Goal: Task Accomplishment & Management: Complete application form

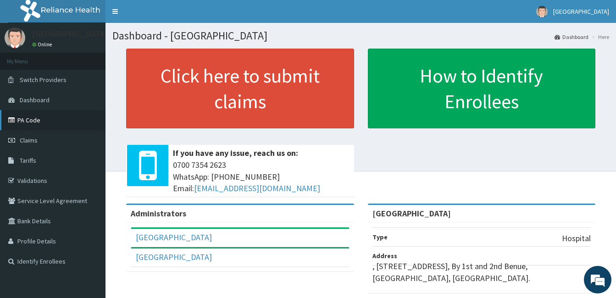
click at [84, 121] on link "PA Code" at bounding box center [52, 120] width 105 height 20
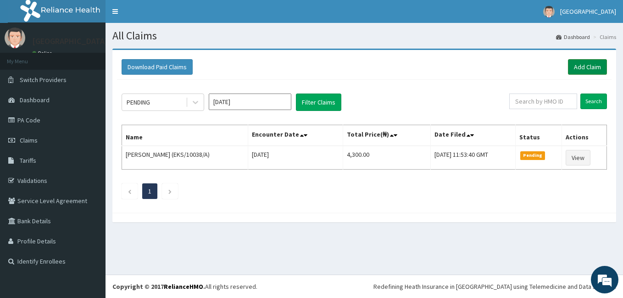
click at [587, 66] on link "Add Claim" at bounding box center [587, 67] width 39 height 16
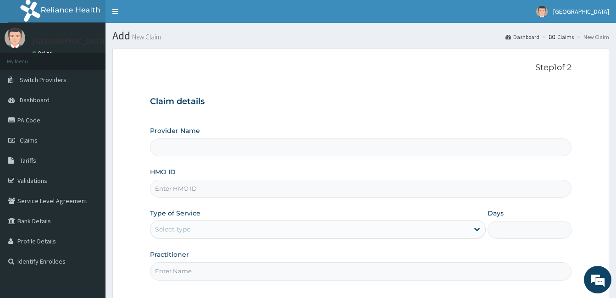
type input "[GEOGRAPHIC_DATA]"
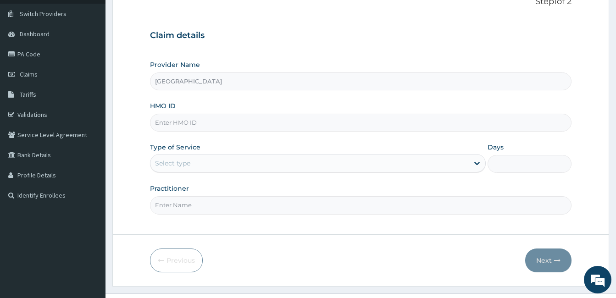
scroll to position [85, 0]
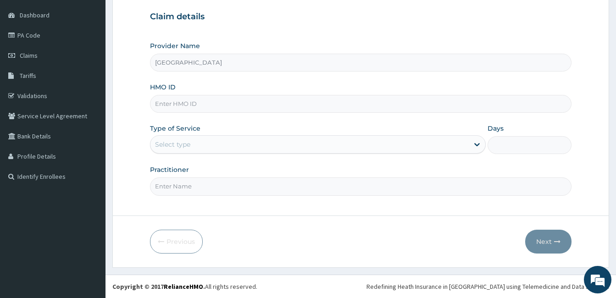
click at [186, 143] on div "Select type" at bounding box center [172, 144] width 35 height 9
click at [216, 100] on input "HMO ID" at bounding box center [360, 104] width 421 height 18
paste input "SWF/10350/A"
type input "SWF/10350/A"
drag, startPoint x: 220, startPoint y: 147, endPoint x: 220, endPoint y: 156, distance: 9.6
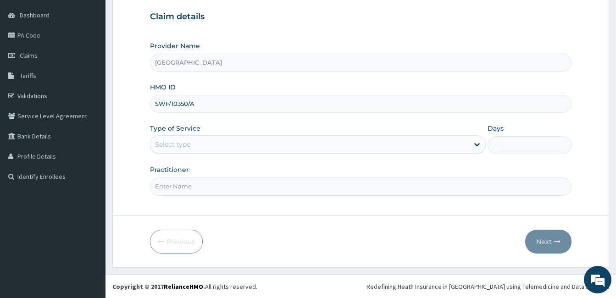
click at [220, 147] on div "Select type" at bounding box center [309, 144] width 318 height 15
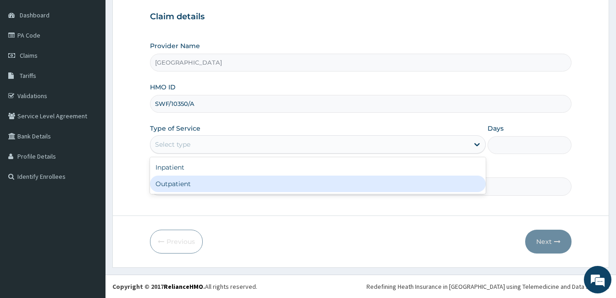
click at [219, 181] on div "Outpatient" at bounding box center [318, 184] width 336 height 17
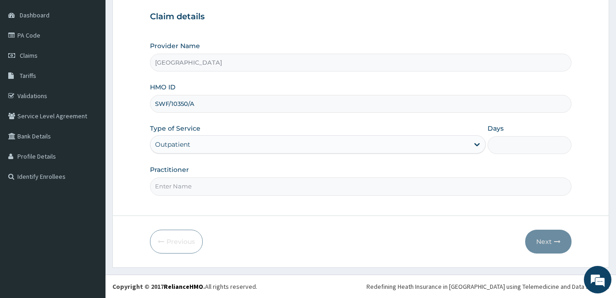
type input "1"
click at [219, 181] on input "Practitioner" at bounding box center [360, 186] width 421 height 18
type input "DR. PATRICK OLORI"
click at [552, 245] on button "Next" at bounding box center [548, 242] width 46 height 24
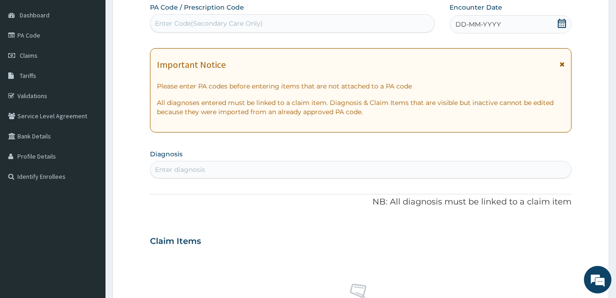
click at [547, 23] on div "DD-MM-YYYY" at bounding box center [510, 24] width 122 height 18
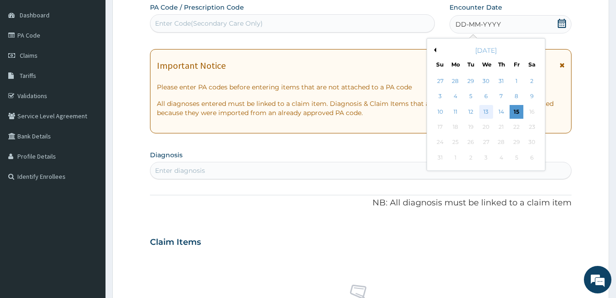
click at [488, 112] on div "13" at bounding box center [486, 112] width 14 height 14
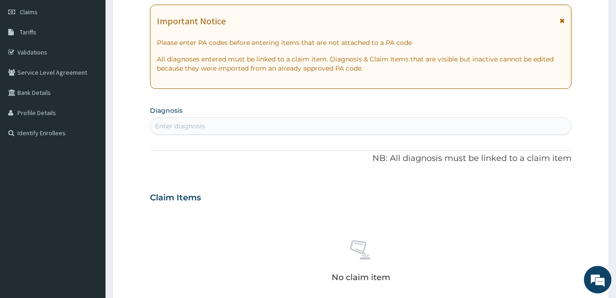
scroll to position [177, 0]
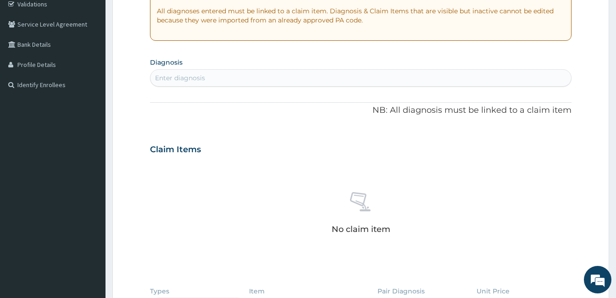
click at [225, 77] on div "Enter diagnosis" at bounding box center [360, 78] width 421 height 15
type input "malaria"
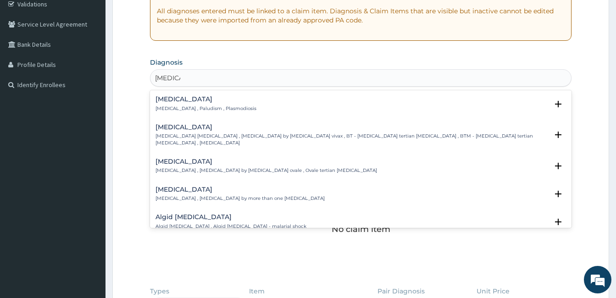
click at [175, 101] on h4 "Malaria" at bounding box center [205, 99] width 101 height 7
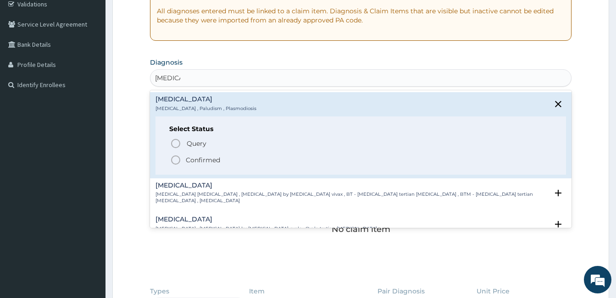
click at [172, 159] on icon "status option filled" at bounding box center [175, 160] width 11 height 11
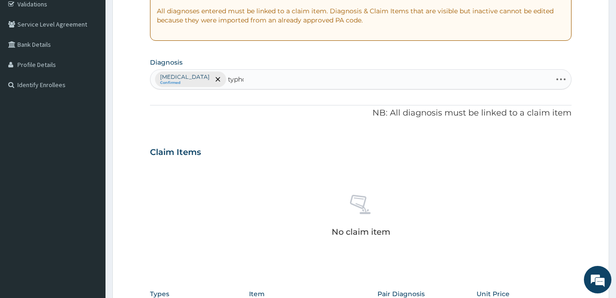
type input "typhoi"
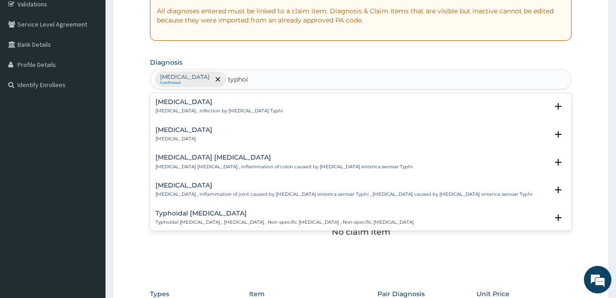
click at [186, 100] on h4 "Typhoid fever" at bounding box center [218, 102] width 127 height 7
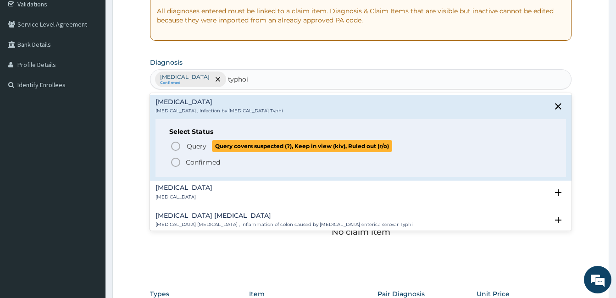
click at [175, 145] on icon "status option query" at bounding box center [175, 146] width 11 height 11
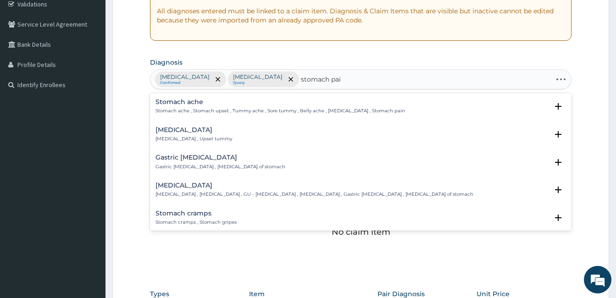
type input "stomach pain"
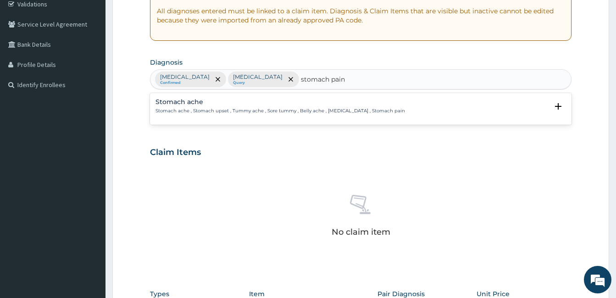
click at [200, 111] on p "Stomach ache , Stomach upset , Tummy ache , Sore tummy , Belly ache , Stomach d…" at bounding box center [279, 111] width 249 height 6
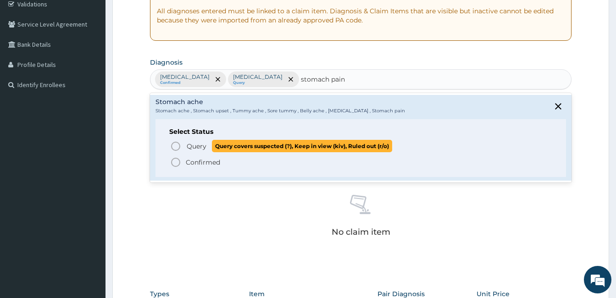
click at [175, 145] on icon "status option query" at bounding box center [175, 146] width 11 height 11
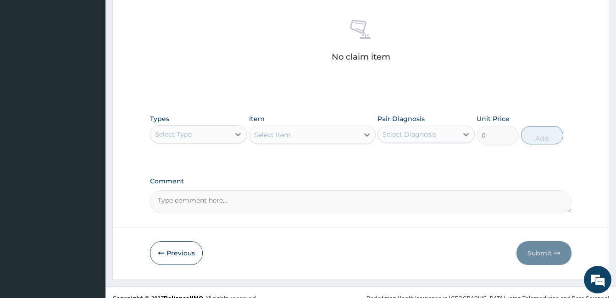
scroll to position [360, 0]
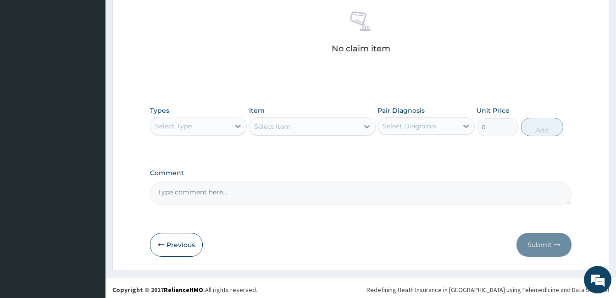
click at [184, 126] on div "Select Type" at bounding box center [173, 126] width 37 height 9
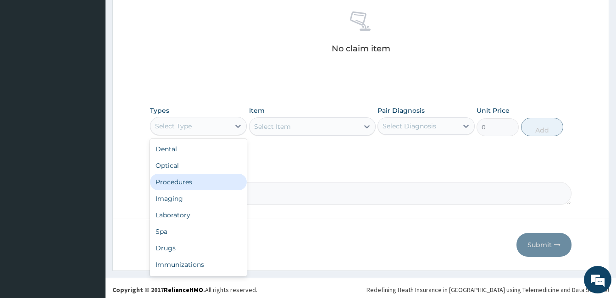
click at [192, 183] on div "Procedures" at bounding box center [198, 182] width 97 height 17
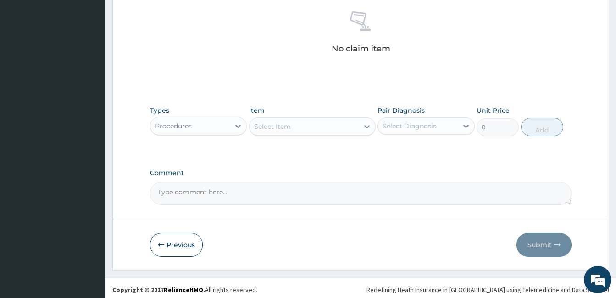
click at [353, 128] on div "Select Item" at bounding box center [303, 126] width 109 height 15
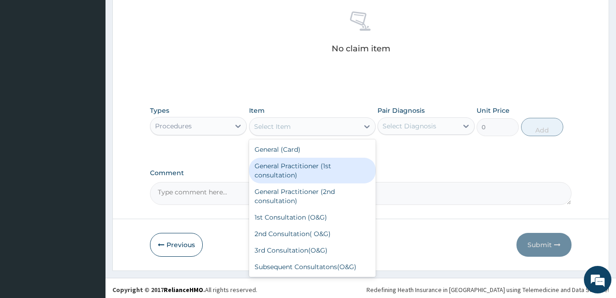
click at [313, 172] on div "General Practitioner (1st consultation)" at bounding box center [312, 171] width 127 height 26
type input "1500"
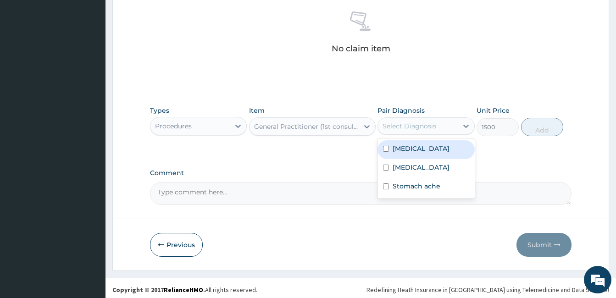
drag, startPoint x: 454, startPoint y: 128, endPoint x: 439, endPoint y: 152, distance: 27.6
click at [454, 128] on div "Select Diagnosis" at bounding box center [417, 126] width 79 height 15
click at [436, 152] on div "Malaria" at bounding box center [425, 149] width 97 height 19
checkbox input "true"
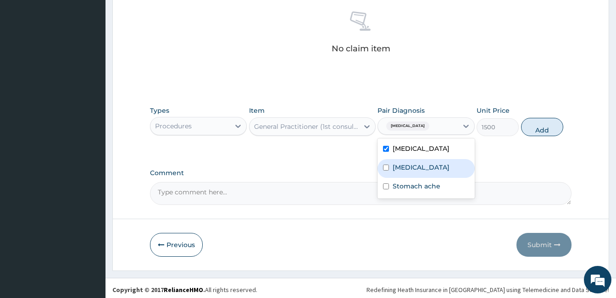
click at [428, 168] on label "Typhoid fever" at bounding box center [421, 167] width 57 height 9
checkbox input "true"
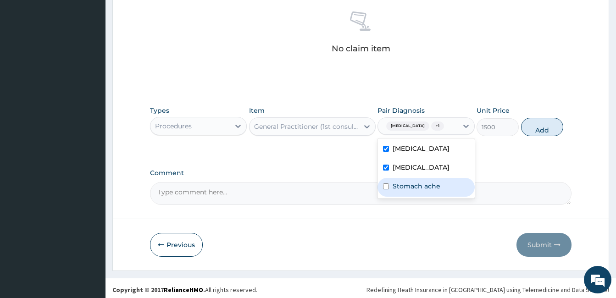
drag, startPoint x: 425, startPoint y: 190, endPoint x: 492, endPoint y: 158, distance: 74.5
click at [427, 190] on label "Stomach ache" at bounding box center [417, 186] width 48 height 9
checkbox input "true"
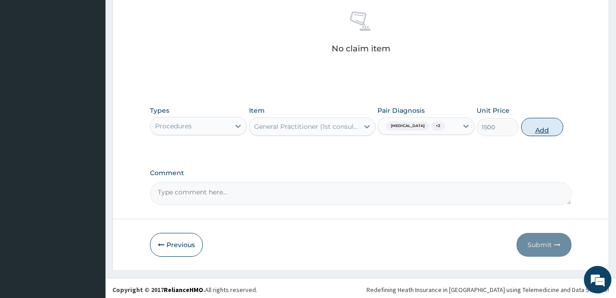
click at [546, 122] on button "Add" at bounding box center [542, 127] width 42 height 18
type input "0"
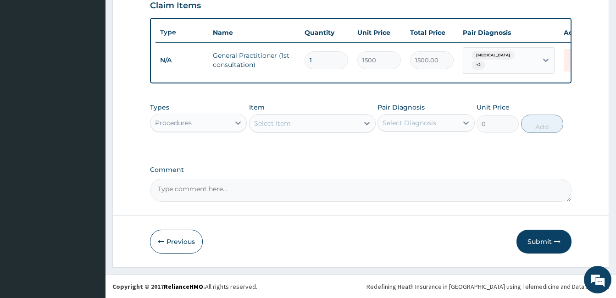
drag, startPoint x: 201, startPoint y: 122, endPoint x: 204, endPoint y: 133, distance: 10.5
click at [200, 122] on div "Procedures" at bounding box center [189, 123] width 79 height 15
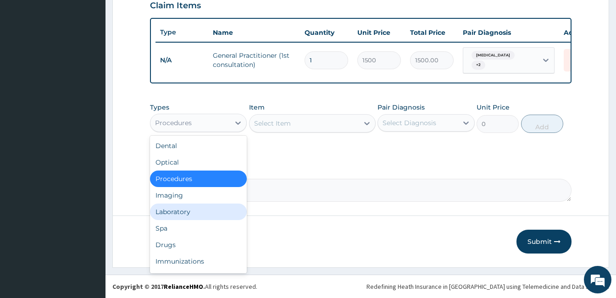
click at [182, 209] on div "Laboratory" at bounding box center [198, 212] width 97 height 17
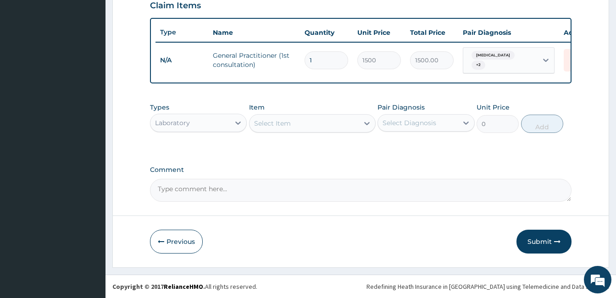
click at [289, 123] on div "Select Item" at bounding box center [272, 123] width 37 height 9
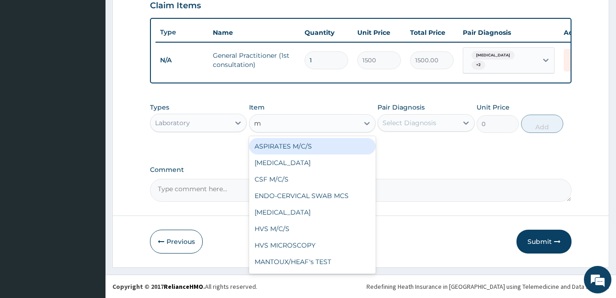
type input "mp"
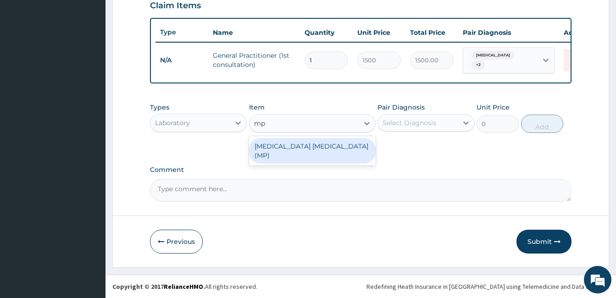
drag, startPoint x: 296, startPoint y: 140, endPoint x: 368, endPoint y: 133, distance: 72.0
click at [298, 140] on div "MALARIA PARASITE (MP)" at bounding box center [312, 151] width 127 height 26
type input "560"
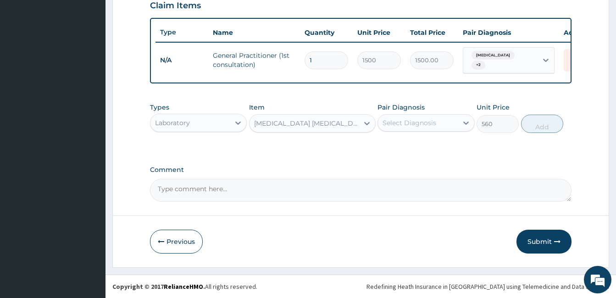
click at [388, 121] on div "Select Diagnosis" at bounding box center [409, 122] width 54 height 9
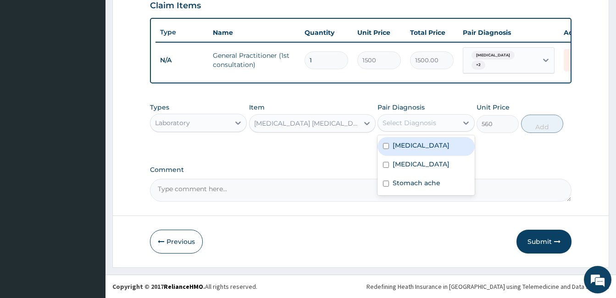
click at [420, 148] on div "Malaria" at bounding box center [425, 146] width 97 height 19
checkbox input "true"
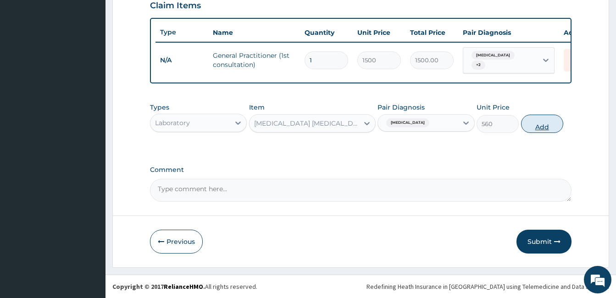
click at [533, 125] on button "Add" at bounding box center [542, 124] width 42 height 18
type input "0"
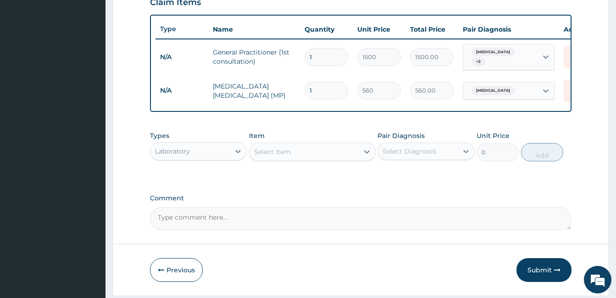
click at [321, 161] on div "Select Item" at bounding box center [312, 152] width 127 height 18
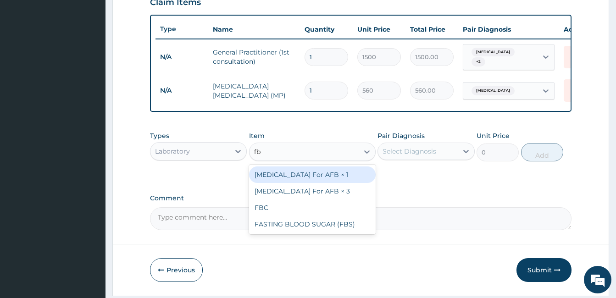
type input "fbc"
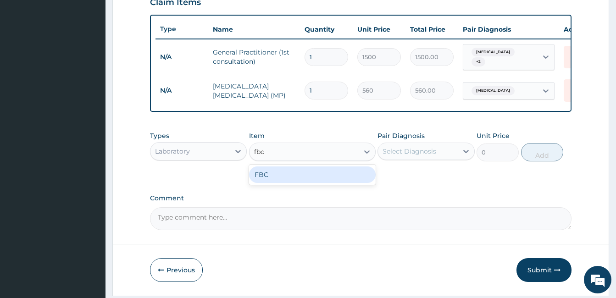
drag, startPoint x: 308, startPoint y: 183, endPoint x: 439, endPoint y: 140, distance: 138.1
click at [308, 183] on div "FBC" at bounding box center [312, 174] width 127 height 17
type input "1600"
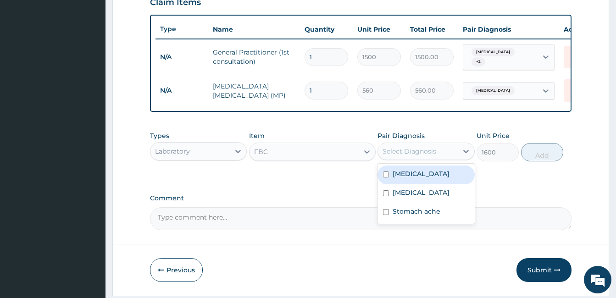
click at [427, 152] on div "Select Diagnosis" at bounding box center [409, 151] width 54 height 9
click at [422, 182] on div "Malaria" at bounding box center [425, 175] width 97 height 19
checkbox input "true"
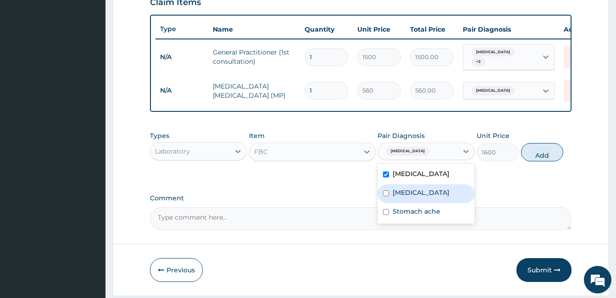
click at [431, 202] on div "Typhoid fever" at bounding box center [425, 193] width 97 height 19
checkbox input "true"
click at [541, 155] on button "Add" at bounding box center [542, 152] width 42 height 18
type input "0"
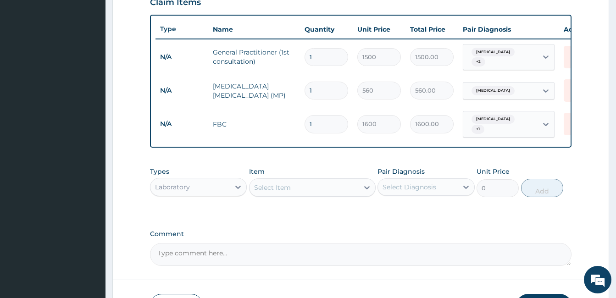
click at [193, 186] on div "Laboratory" at bounding box center [189, 187] width 79 height 15
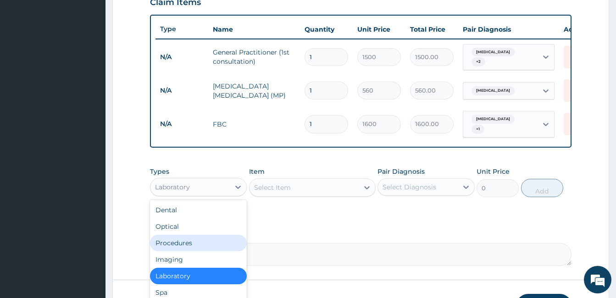
scroll to position [31, 0]
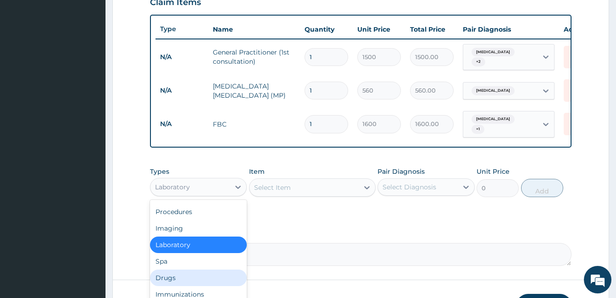
click at [181, 278] on div "Drugs" at bounding box center [198, 278] width 97 height 17
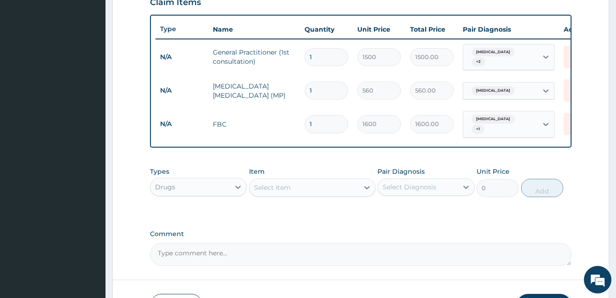
click at [301, 187] on div "Select Item" at bounding box center [303, 187] width 109 height 15
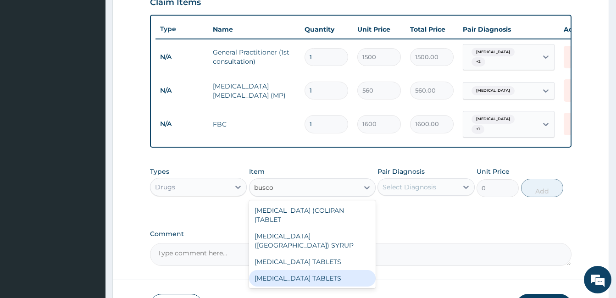
type input "busco"
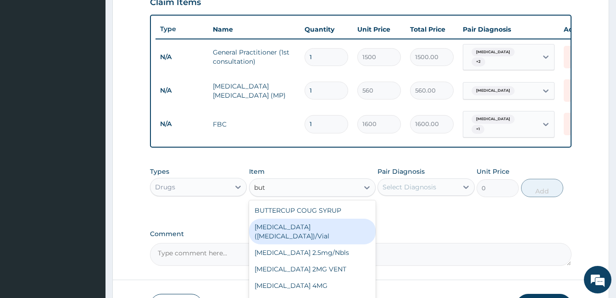
scroll to position [66, 0]
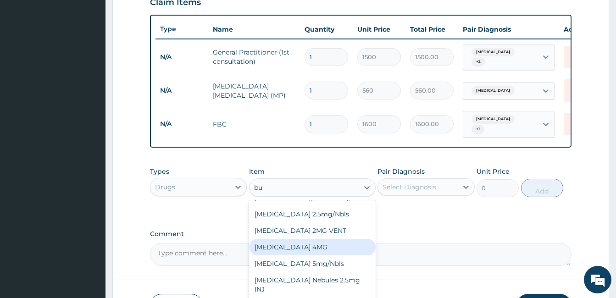
type input "b"
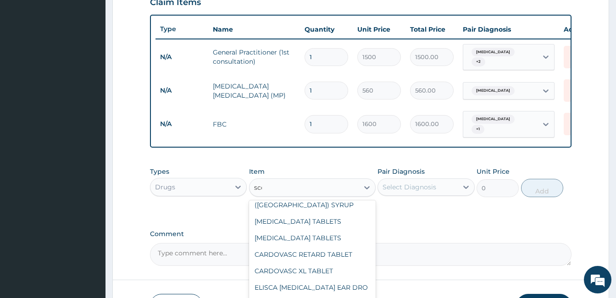
scroll to position [0, 0]
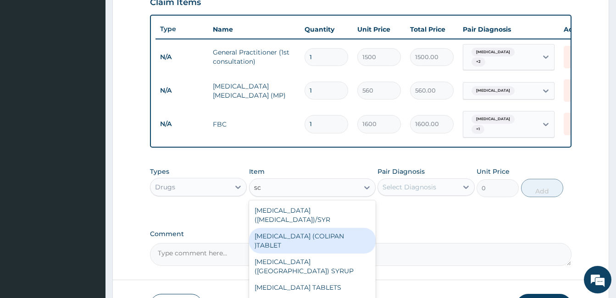
type input "s"
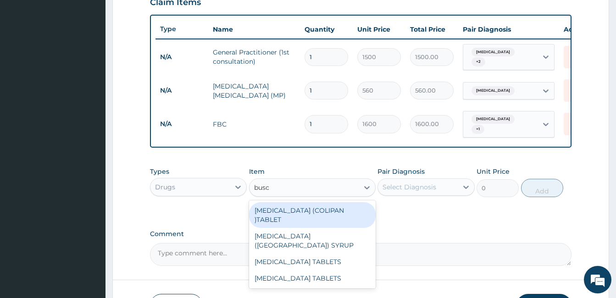
type input "busc"
type input "busco"
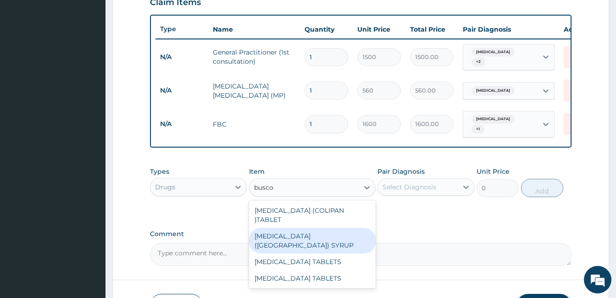
click at [315, 228] on div "BUSCOPAN (COLIPAN) SYRUP" at bounding box center [312, 241] width 127 height 26
type input "500"
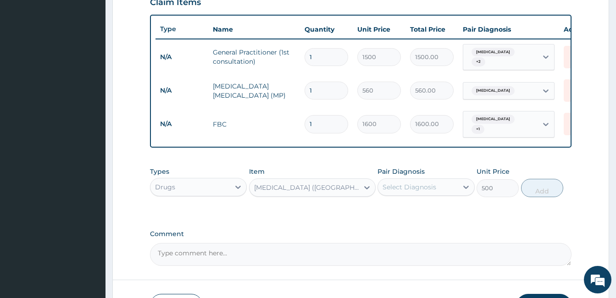
click at [422, 187] on div "Select Diagnosis" at bounding box center [409, 187] width 54 height 9
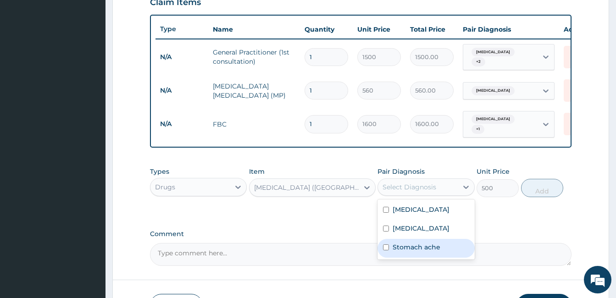
drag, startPoint x: 411, startPoint y: 245, endPoint x: 452, endPoint y: 229, distance: 43.3
click at [411, 245] on label "Stomach ache" at bounding box center [417, 247] width 48 height 9
checkbox input "true"
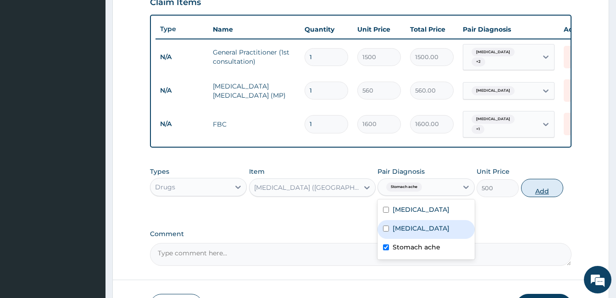
click at [544, 186] on button "Add" at bounding box center [542, 188] width 42 height 18
type input "0"
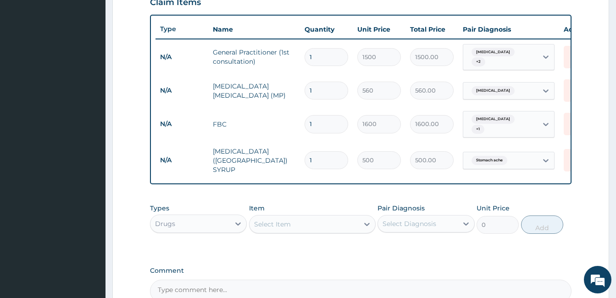
type input "0.00"
type input "2"
type input "1000.00"
type input "2"
click at [278, 224] on div "Select Item" at bounding box center [303, 224] width 109 height 15
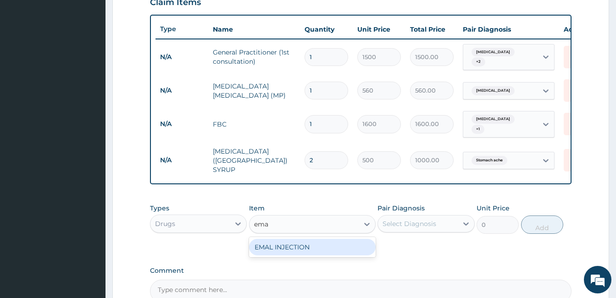
type input "emal"
click at [303, 245] on div "EMAL INJECTION" at bounding box center [312, 247] width 127 height 17
type input "708.75"
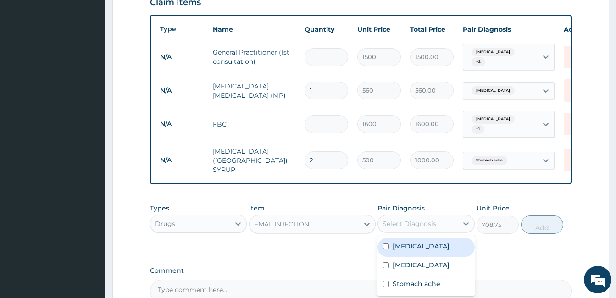
click at [427, 219] on div "Select Diagnosis" at bounding box center [409, 223] width 54 height 9
click at [422, 238] on div "Malaria" at bounding box center [425, 247] width 97 height 19
checkbox input "true"
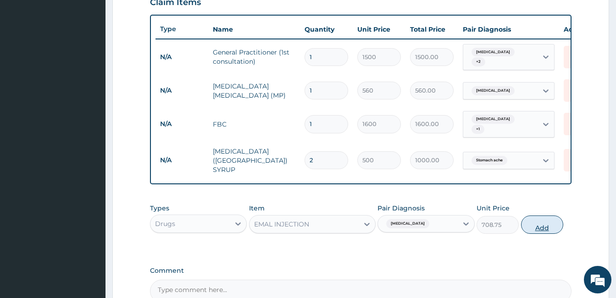
click at [533, 216] on button "Add" at bounding box center [542, 225] width 42 height 18
type input "0"
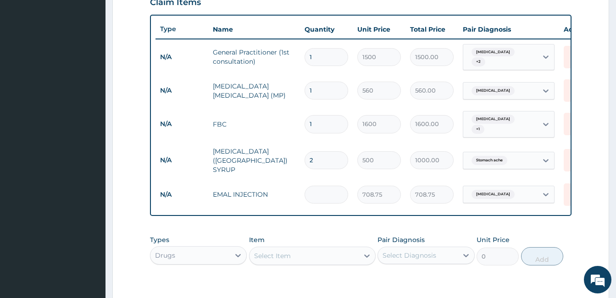
type input "0.00"
type input "4"
type input "2835.00"
type input "4"
click at [271, 251] on div "Select Item" at bounding box center [272, 255] width 37 height 9
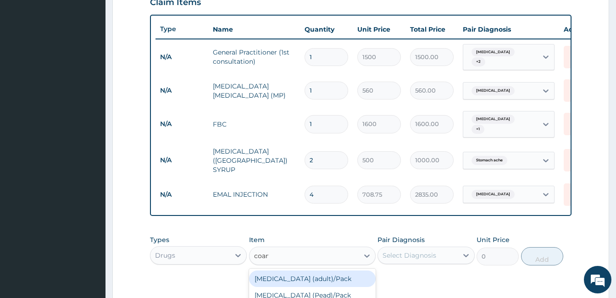
type input "coarte"
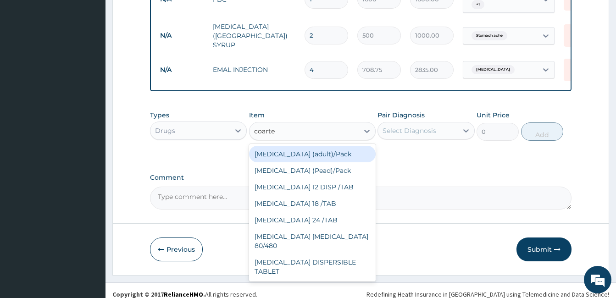
scroll to position [453, 0]
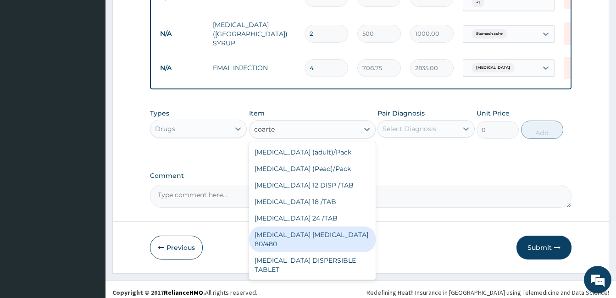
click at [307, 229] on div "COARTEM D TAB 80/480" at bounding box center [312, 240] width 127 height 26
type input "866.25"
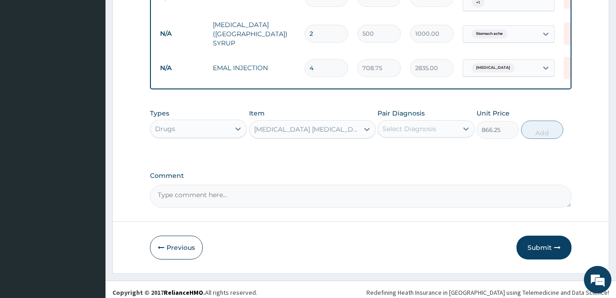
click at [424, 126] on div "Select Diagnosis" at bounding box center [409, 128] width 54 height 9
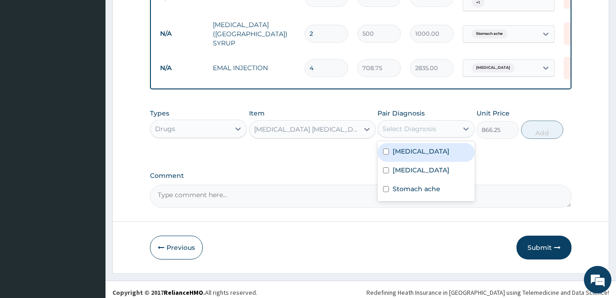
click at [412, 143] on div "Malaria" at bounding box center [425, 152] width 97 height 19
checkbox input "true"
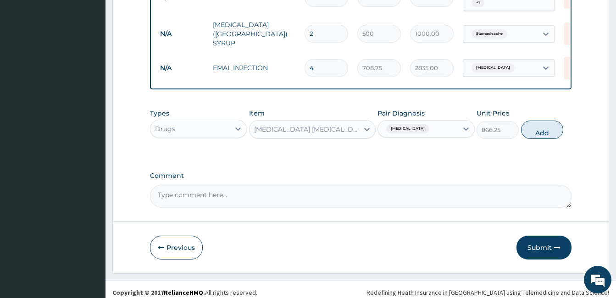
click at [537, 122] on button "Add" at bounding box center [542, 130] width 42 height 18
type input "0"
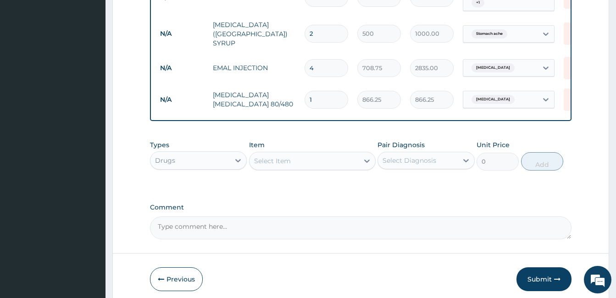
type input "0.00"
type input "6"
type input "5197.50"
type input "6"
click at [317, 158] on div "Select Item" at bounding box center [303, 161] width 109 height 15
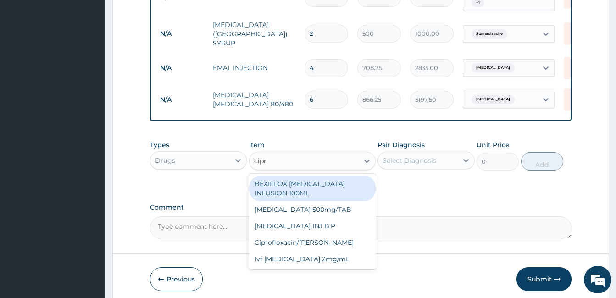
type input "cipro"
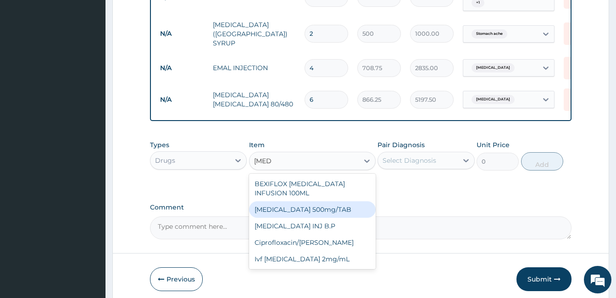
click at [332, 201] on div "Ciprofloxacin 500mg/TAB" at bounding box center [312, 209] width 127 height 17
type input "26.77"
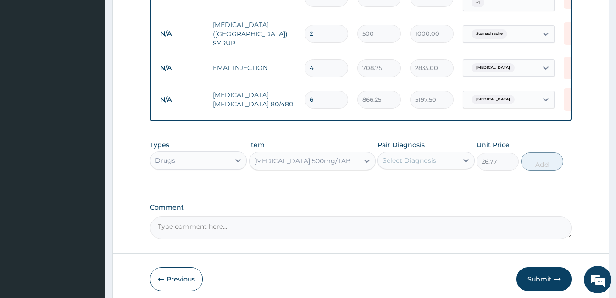
click at [413, 156] on div "Select Diagnosis" at bounding box center [409, 160] width 54 height 9
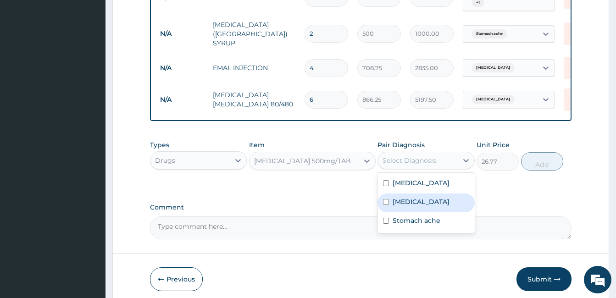
click at [415, 197] on label "Typhoid fever" at bounding box center [421, 201] width 57 height 9
checkbox input "true"
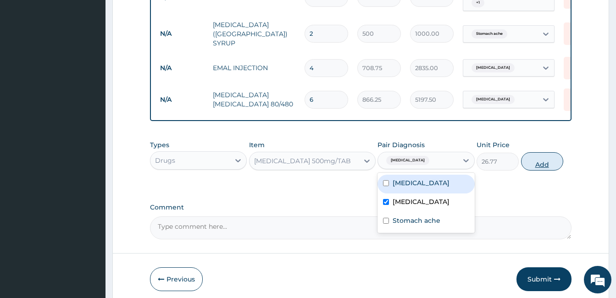
click at [537, 160] on button "Add" at bounding box center [542, 161] width 42 height 18
type input "0"
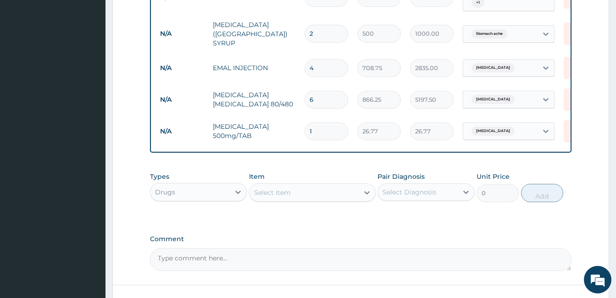
type input "10"
type input "267.70"
type input "10"
click at [274, 189] on div "Select Item" at bounding box center [272, 192] width 37 height 9
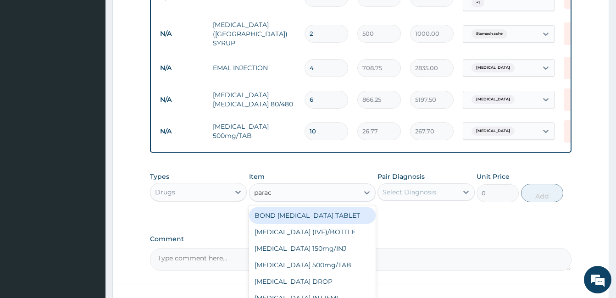
type input "parace"
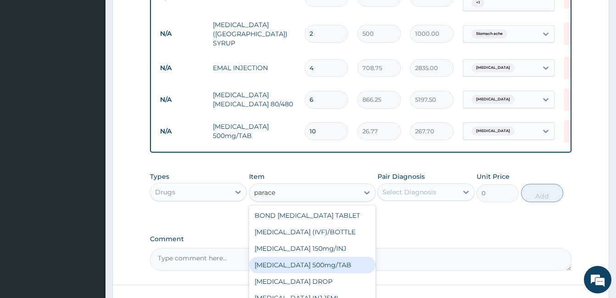
click at [335, 260] on div "PARACETAMOL 500mg/TAB" at bounding box center [312, 265] width 127 height 17
type input "5.25"
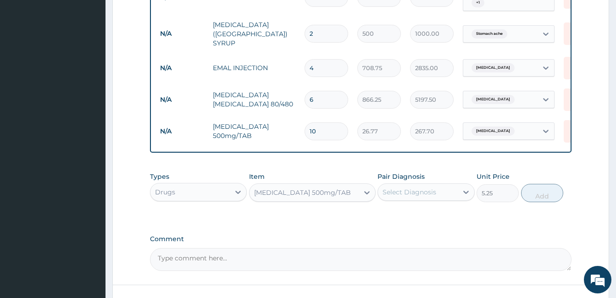
click at [418, 190] on div "Select Diagnosis" at bounding box center [409, 192] width 54 height 9
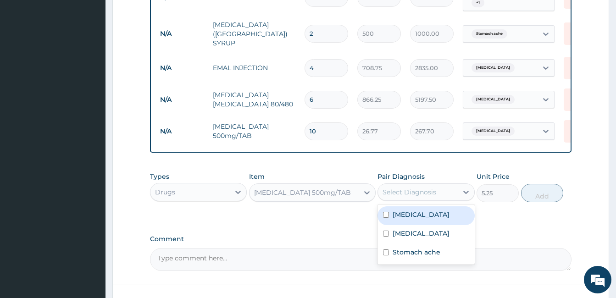
click at [421, 211] on div "Malaria" at bounding box center [425, 215] width 97 height 19
checkbox input "true"
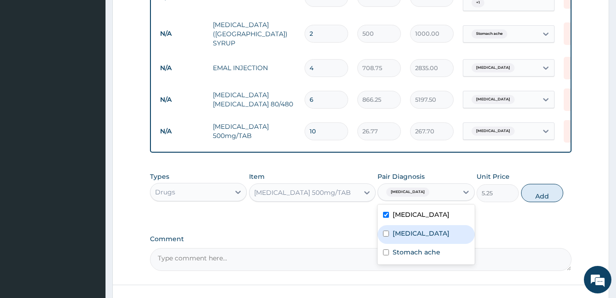
drag, startPoint x: 422, startPoint y: 228, endPoint x: 442, endPoint y: 222, distance: 20.6
click at [423, 229] on label "Typhoid fever" at bounding box center [421, 233] width 57 height 9
checkbox input "true"
click at [541, 187] on button "Add" at bounding box center [542, 193] width 42 height 18
type input "0"
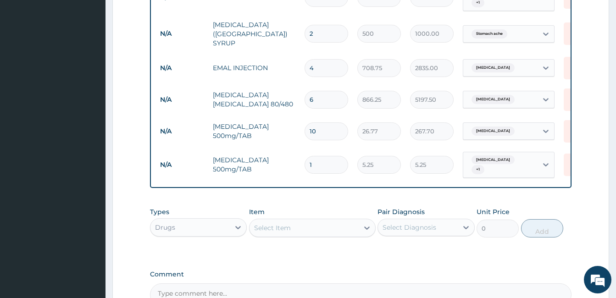
type input "0.00"
type input "2"
type input "10.50"
type input "20"
type input "105.00"
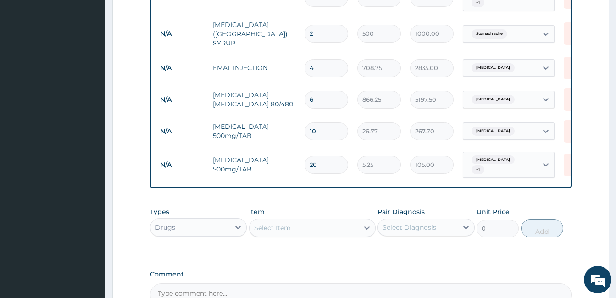
type input "20"
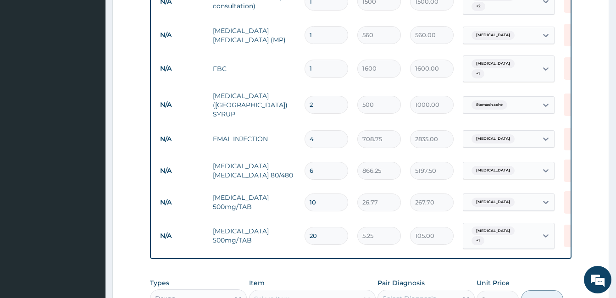
scroll to position [548, 0]
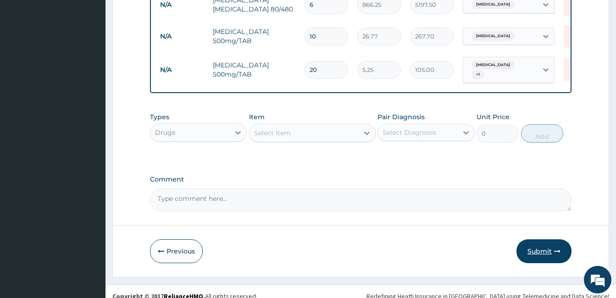
click at [541, 246] on button "Submit" at bounding box center [543, 251] width 55 height 24
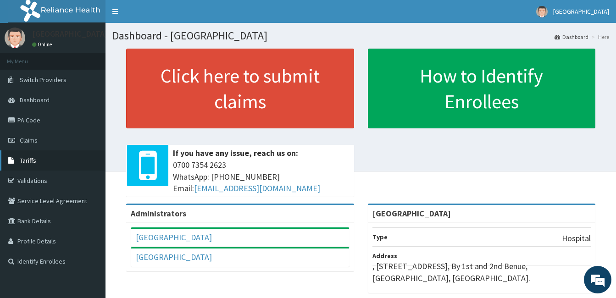
click at [24, 164] on span "Tariffs" at bounding box center [28, 160] width 17 height 8
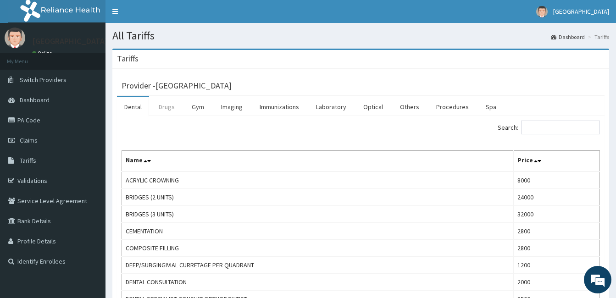
click at [168, 102] on link "Drugs" at bounding box center [166, 106] width 31 height 19
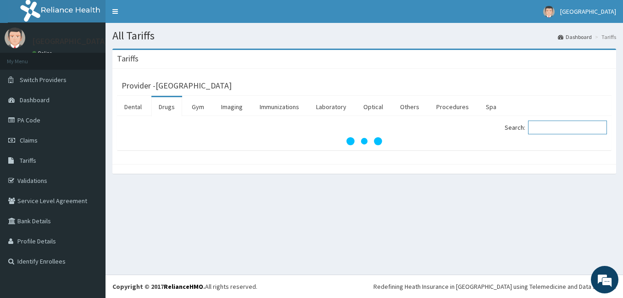
click at [585, 129] on input "Search:" at bounding box center [567, 128] width 79 height 14
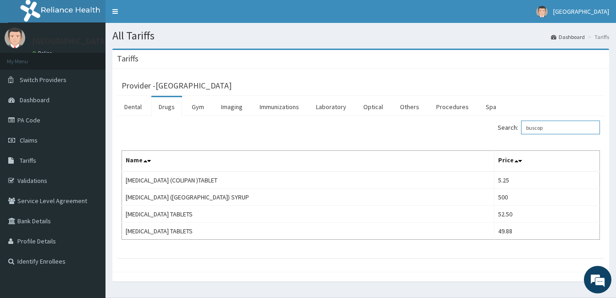
drag, startPoint x: 550, startPoint y: 126, endPoint x: 431, endPoint y: 119, distance: 119.9
click at [431, 119] on div "Search: buscop Name Price BUSCOPAN (COLIPAN )TABLET 5.25 BUSCOPAN (COLIPAN) SYR…" at bounding box center [360, 187] width 487 height 142
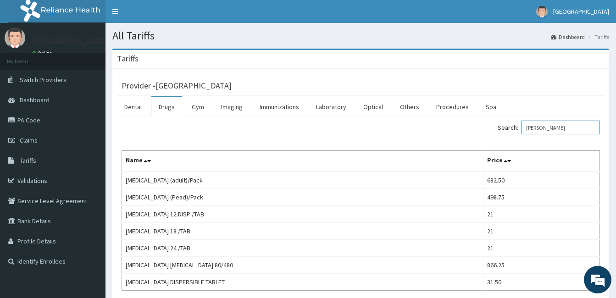
type input "[PERSON_NAME]"
drag, startPoint x: 34, startPoint y: 141, endPoint x: 70, endPoint y: 95, distance: 58.8
click at [34, 141] on span "Claims" at bounding box center [29, 140] width 18 height 8
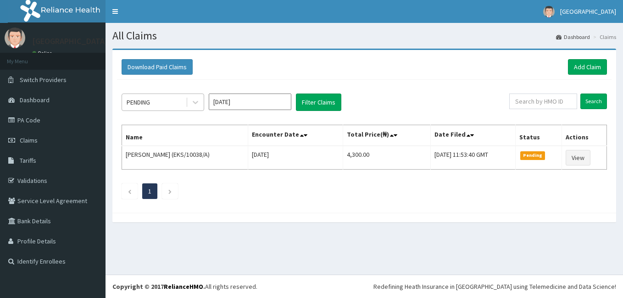
click at [153, 103] on div "PENDING" at bounding box center [154, 102] width 64 height 15
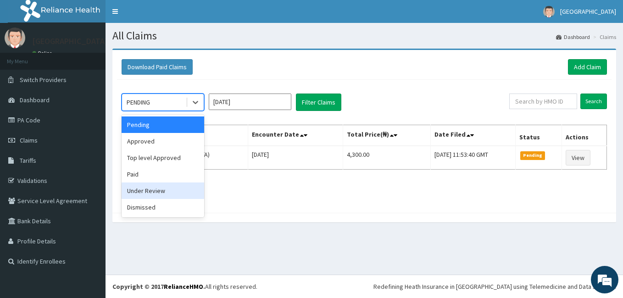
click at [146, 194] on div "Under Review" at bounding box center [163, 191] width 83 height 17
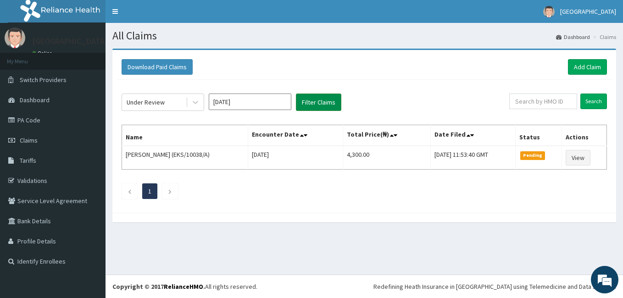
click at [323, 100] on button "Filter Claims" at bounding box center [318, 102] width 45 height 17
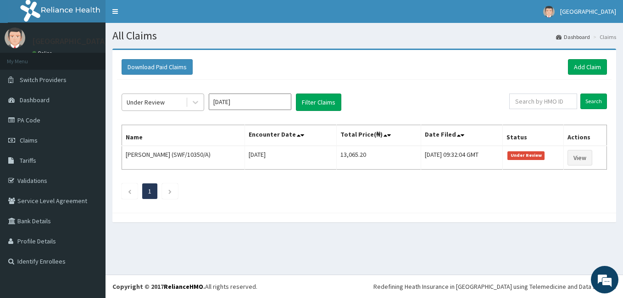
click at [146, 101] on div "Under Review" at bounding box center [146, 102] width 38 height 9
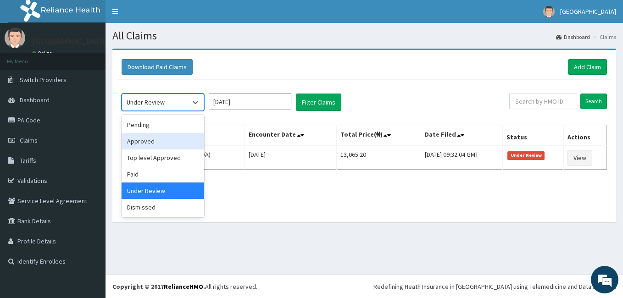
click at [155, 145] on div "Approved" at bounding box center [163, 141] width 83 height 17
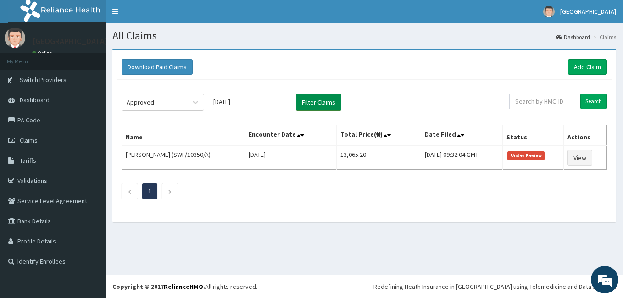
click at [317, 103] on button "Filter Claims" at bounding box center [318, 102] width 45 height 17
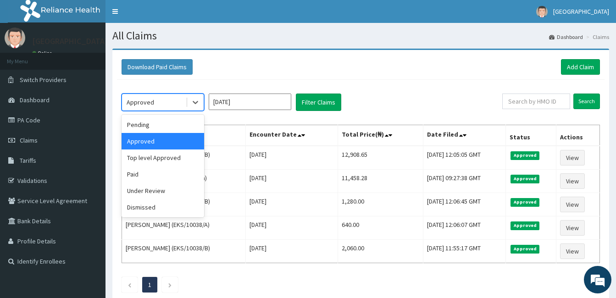
click at [149, 104] on div "Approved" at bounding box center [141, 102] width 28 height 9
click at [151, 126] on div "Pending" at bounding box center [163, 124] width 83 height 17
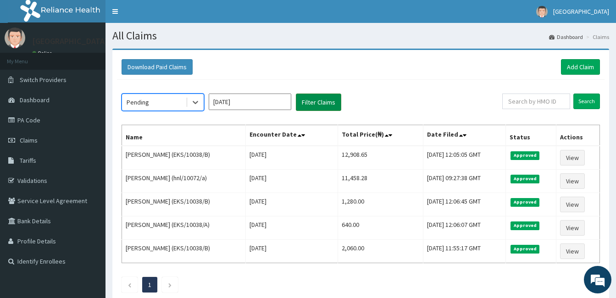
click at [328, 100] on button "Filter Claims" at bounding box center [318, 102] width 45 height 17
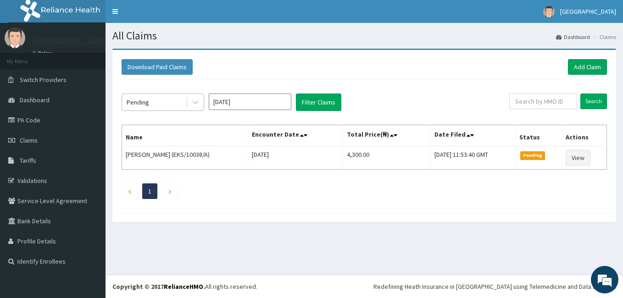
click at [161, 95] on div "Pending" at bounding box center [154, 102] width 64 height 15
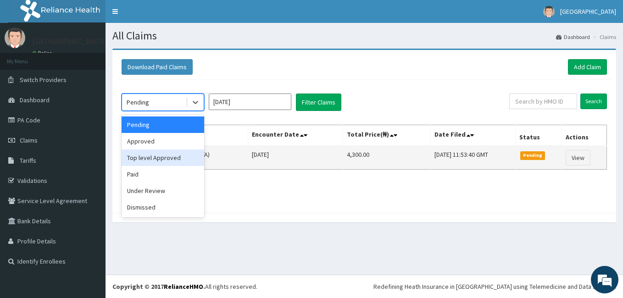
drag, startPoint x: 148, startPoint y: 155, endPoint x: 193, endPoint y: 149, distance: 45.3
click at [149, 156] on div "Top level Approved" at bounding box center [163, 157] width 83 height 17
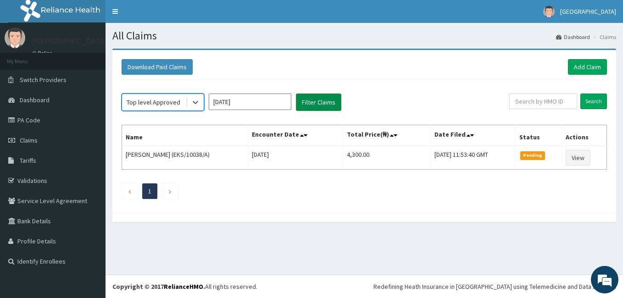
click at [317, 103] on button "Filter Claims" at bounding box center [318, 102] width 45 height 17
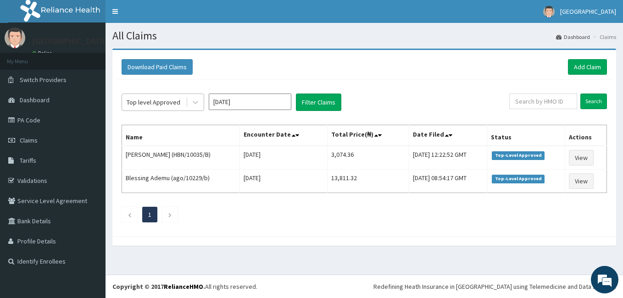
click at [162, 105] on div "Top level Approved" at bounding box center [154, 102] width 54 height 9
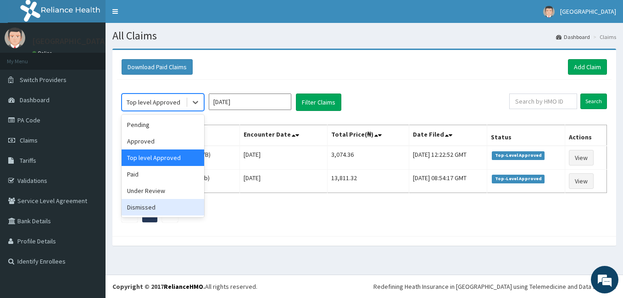
click at [148, 205] on div "Dismissed" at bounding box center [163, 207] width 83 height 17
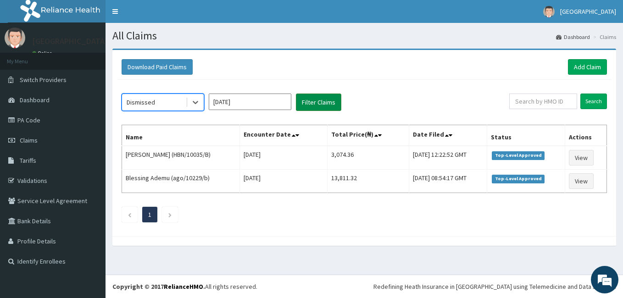
click at [306, 100] on button "Filter Claims" at bounding box center [318, 102] width 45 height 17
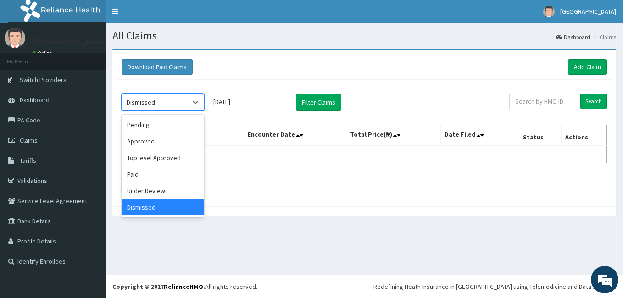
click at [143, 103] on div "Dismissed" at bounding box center [141, 102] width 28 height 9
click at [149, 195] on div "Under Review" at bounding box center [163, 191] width 83 height 17
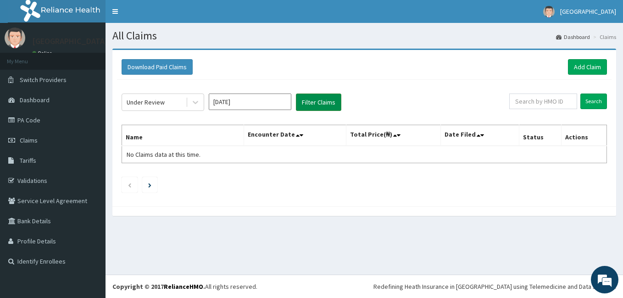
click at [314, 101] on button "Filter Claims" at bounding box center [318, 102] width 45 height 17
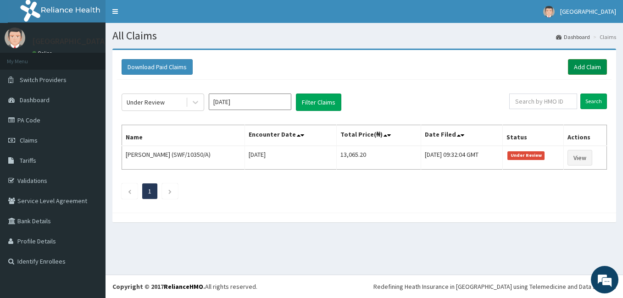
drag, startPoint x: 580, startPoint y: 68, endPoint x: 576, endPoint y: 64, distance: 5.8
click at [580, 67] on link "Add Claim" at bounding box center [587, 67] width 39 height 16
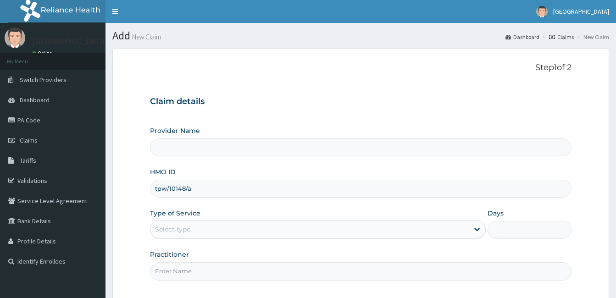
type input "tpw/10148/a"
click at [223, 233] on div "Select type" at bounding box center [309, 229] width 318 height 15
click at [288, 216] on div "Type of Service Use Up and Down to choose options, press Enter to select the cu…" at bounding box center [318, 224] width 336 height 30
click at [248, 228] on div "Select type" at bounding box center [309, 229] width 318 height 15
click at [271, 227] on div "Select type" at bounding box center [309, 229] width 318 height 15
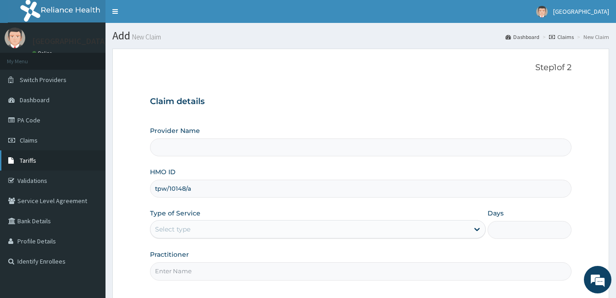
click at [27, 160] on span "Tariffs" at bounding box center [28, 160] width 17 height 8
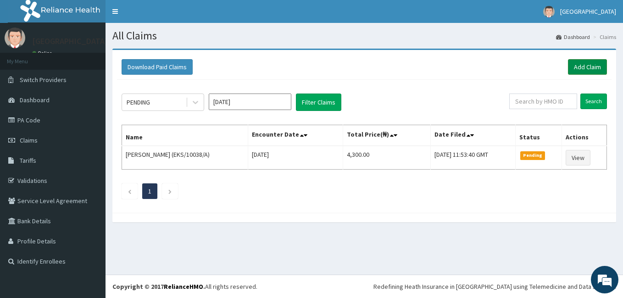
click at [581, 64] on link "Add Claim" at bounding box center [587, 67] width 39 height 16
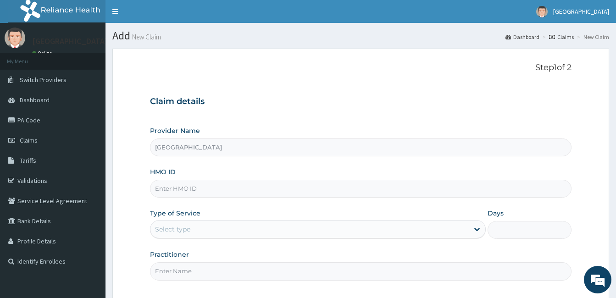
drag, startPoint x: 196, startPoint y: 200, endPoint x: 200, endPoint y: 193, distance: 8.6
click at [197, 200] on div "Provider Name [GEOGRAPHIC_DATA] HMO ID Type of Service Select type Days Practit…" at bounding box center [360, 203] width 421 height 154
click at [200, 192] on input "HMO ID" at bounding box center [360, 189] width 421 height 18
paste input "tpw/10148/a"
type input "tpw/10148/a"
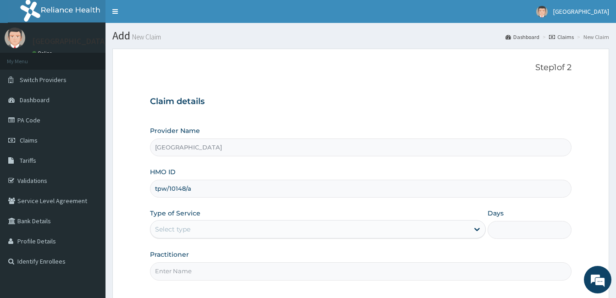
click at [209, 238] on div "Select type" at bounding box center [318, 229] width 336 height 18
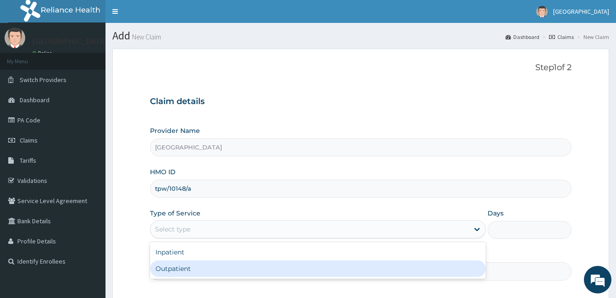
click at [206, 270] on div "Outpatient" at bounding box center [318, 268] width 336 height 17
type input "1"
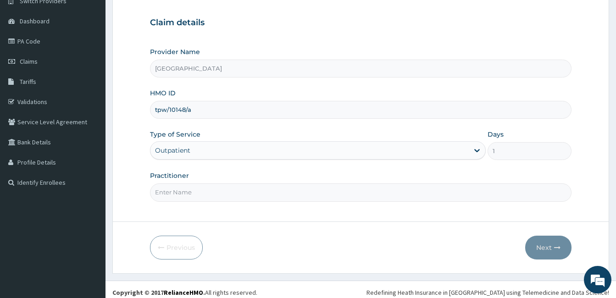
scroll to position [85, 0]
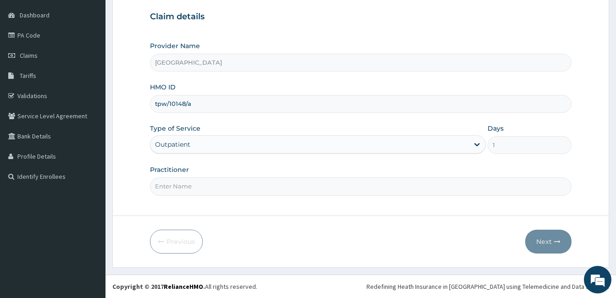
click at [186, 188] on input "Practitioner" at bounding box center [360, 186] width 421 height 18
type input "DR. PATRICK OLORI"
click at [541, 243] on button "Next" at bounding box center [548, 242] width 46 height 24
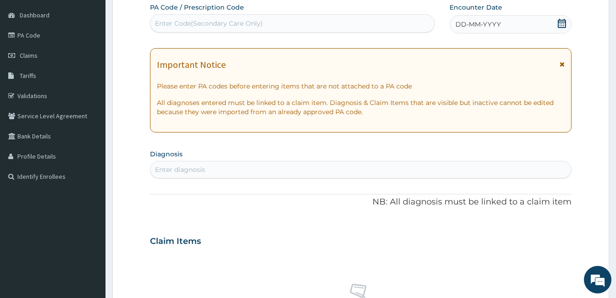
click at [487, 23] on span "DD-MM-YYYY" at bounding box center [477, 24] width 45 height 9
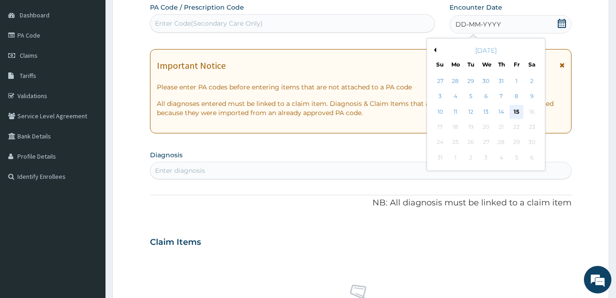
click at [514, 111] on div "15" at bounding box center [516, 112] width 14 height 14
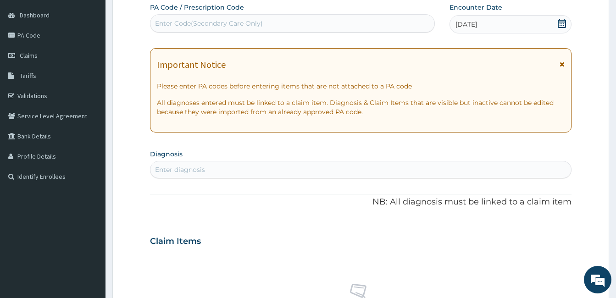
click at [245, 171] on div "Enter diagnosis" at bounding box center [360, 169] width 421 height 15
type input "malaria"
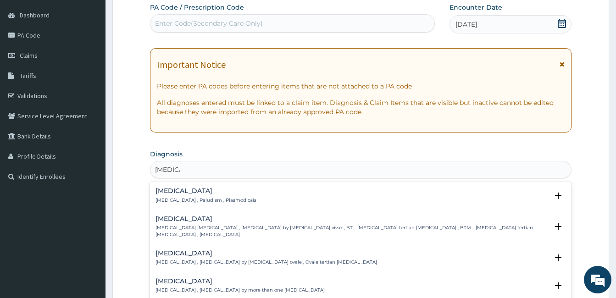
click at [191, 190] on h4 "Malaria" at bounding box center [205, 191] width 101 height 7
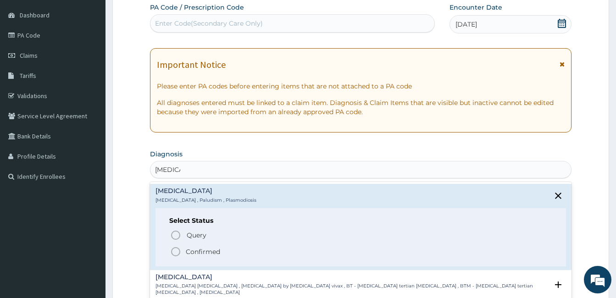
click at [177, 250] on icon "status option filled" at bounding box center [175, 251] width 11 height 11
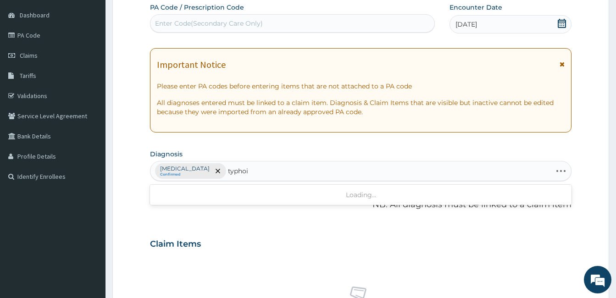
type input "typhoid"
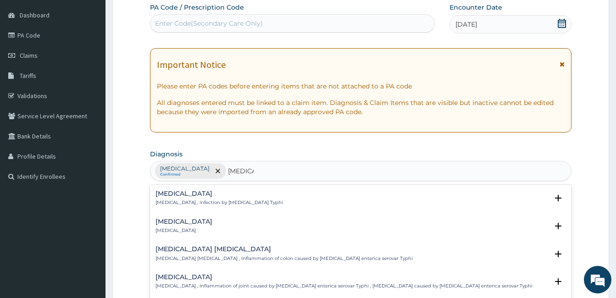
click at [175, 198] on div "Typhoid fever Typhoid fever , Infection by Salmonella Typhi" at bounding box center [218, 198] width 127 height 16
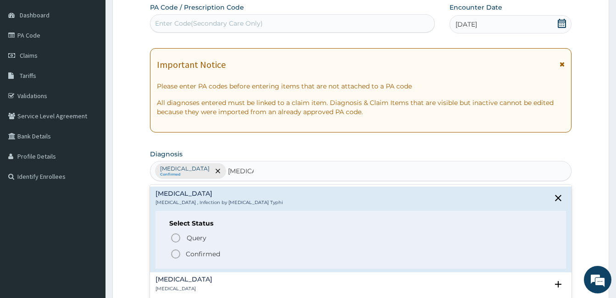
click at [174, 254] on icon "status option filled" at bounding box center [175, 254] width 11 height 11
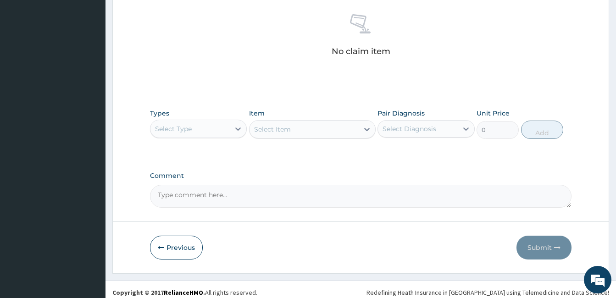
scroll to position [360, 0]
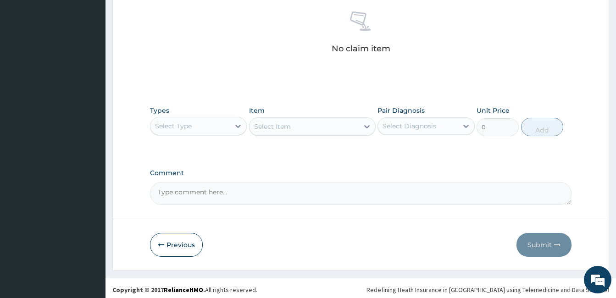
click at [201, 124] on div "Select Type" at bounding box center [189, 126] width 79 height 15
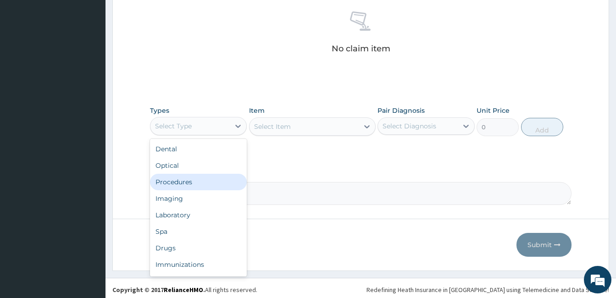
click at [192, 186] on div "Procedures" at bounding box center [198, 182] width 97 height 17
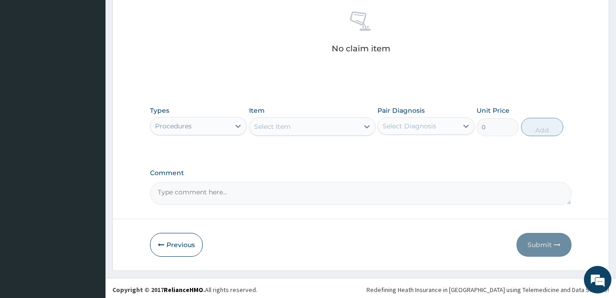
click at [306, 131] on div "Select Item" at bounding box center [303, 126] width 109 height 15
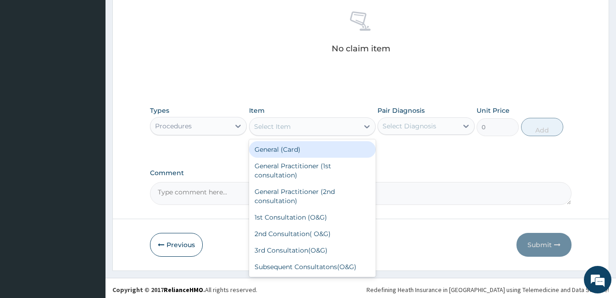
click at [301, 149] on div "General (Card)" at bounding box center [312, 149] width 127 height 17
type input "500"
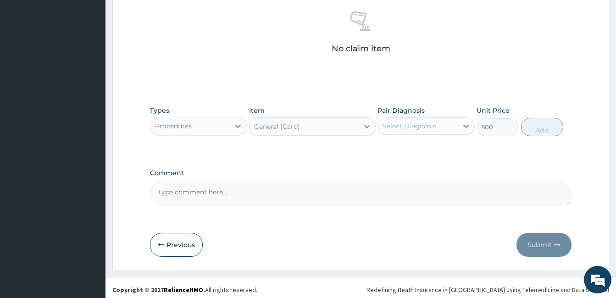
click at [431, 125] on div "Select Diagnosis" at bounding box center [409, 126] width 54 height 9
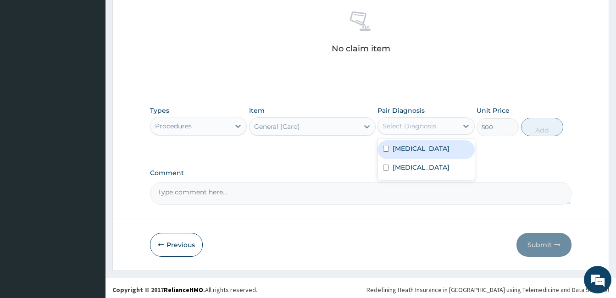
click at [427, 147] on div "Malaria" at bounding box center [425, 149] width 97 height 19
checkbox input "true"
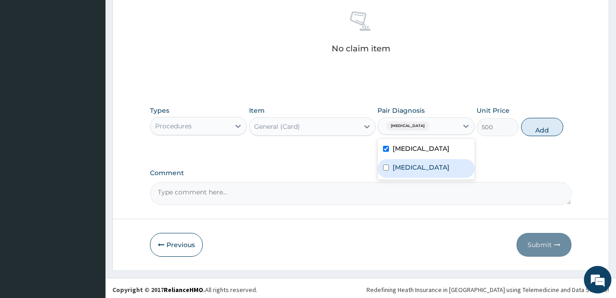
click at [434, 175] on div "Typhoid fever" at bounding box center [425, 168] width 97 height 19
checkbox input "true"
click at [545, 126] on button "Add" at bounding box center [542, 127] width 42 height 18
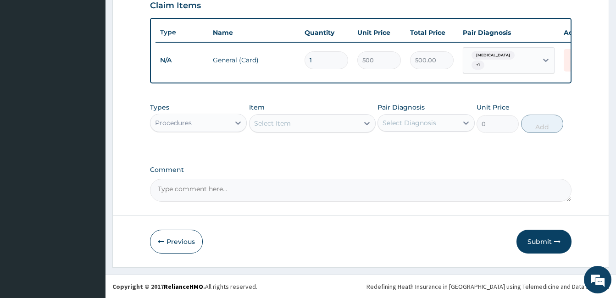
scroll to position [327, 0]
click at [270, 121] on div "Select Item" at bounding box center [272, 123] width 37 height 9
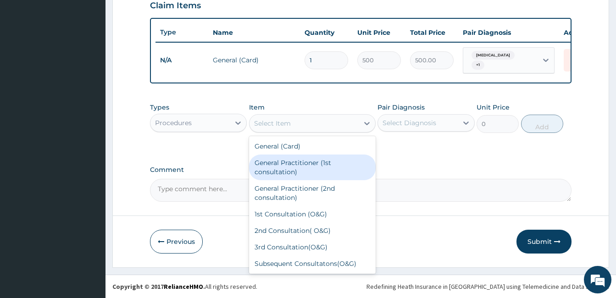
click at [282, 170] on div "General Practitioner (1st consultation)" at bounding box center [312, 168] width 127 height 26
type input "1500"
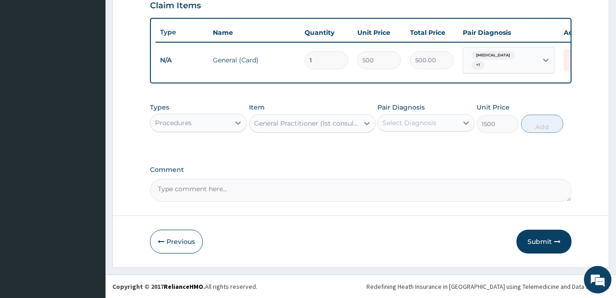
click at [391, 123] on div "Select Diagnosis" at bounding box center [409, 122] width 54 height 9
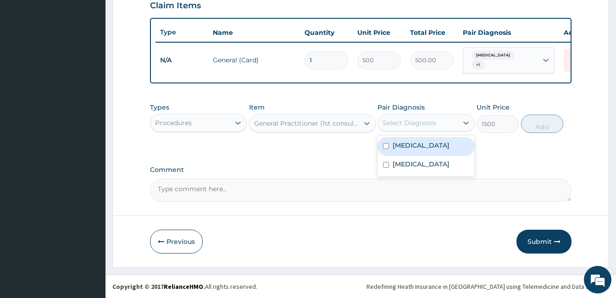
click at [400, 142] on label "Malaria" at bounding box center [421, 145] width 57 height 9
checkbox input "true"
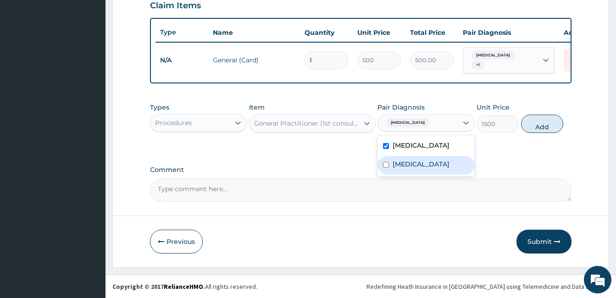
click at [410, 161] on label "Typhoid fever" at bounding box center [421, 164] width 57 height 9
checkbox input "true"
click at [526, 125] on button "Add" at bounding box center [542, 124] width 42 height 18
type input "0"
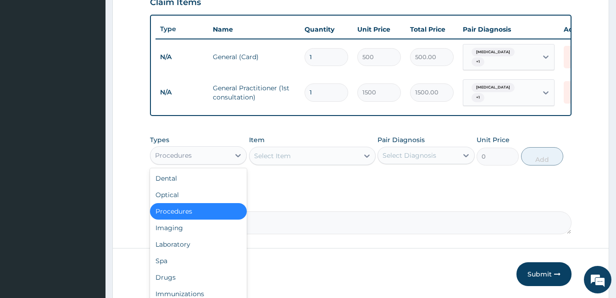
click at [221, 156] on div "Procedures" at bounding box center [189, 155] width 79 height 15
click at [181, 243] on div "Laboratory" at bounding box center [198, 244] width 97 height 17
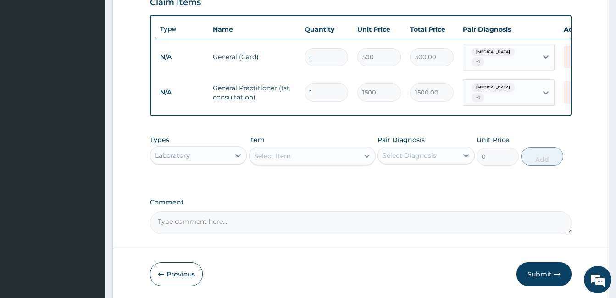
click at [316, 155] on div "Select Item" at bounding box center [303, 156] width 109 height 15
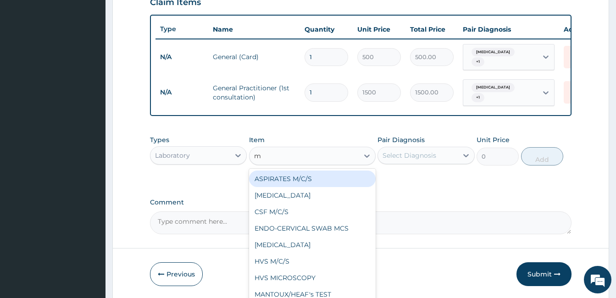
type input "mp"
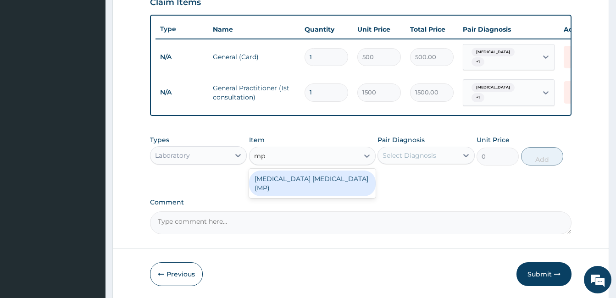
click at [331, 180] on div "MALARIA PARASITE (MP)" at bounding box center [312, 184] width 127 height 26
type input "560"
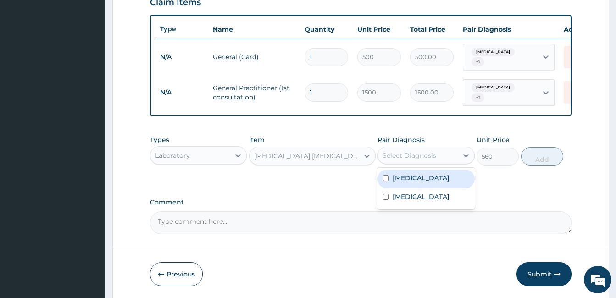
click at [419, 154] on div "Select Diagnosis" at bounding box center [409, 155] width 54 height 9
drag, startPoint x: 412, startPoint y: 182, endPoint x: 490, endPoint y: 166, distance: 79.5
click at [412, 181] on div "Malaria" at bounding box center [425, 179] width 97 height 19
checkbox input "true"
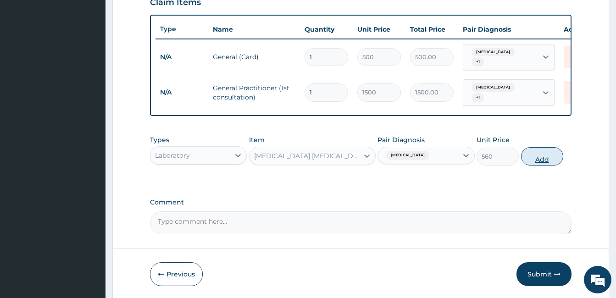
click at [530, 155] on button "Add" at bounding box center [542, 156] width 42 height 18
type input "0"
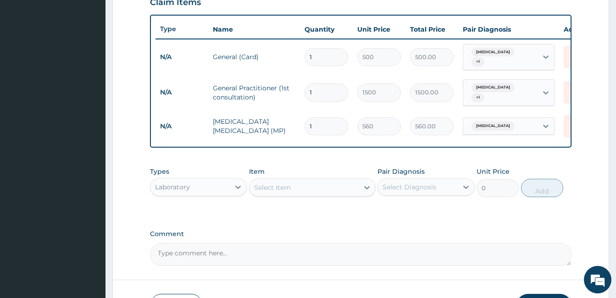
click at [290, 185] on div "Select Item" at bounding box center [272, 187] width 37 height 9
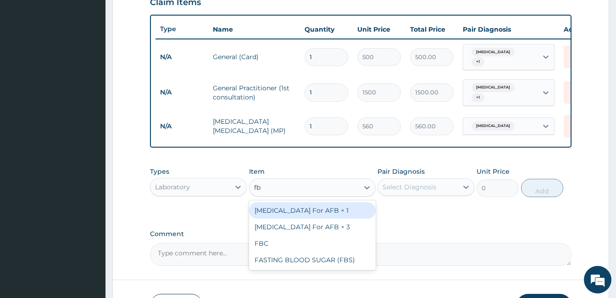
type input "fbc"
click at [291, 209] on div "FBC" at bounding box center [312, 210] width 127 height 17
type input "1600"
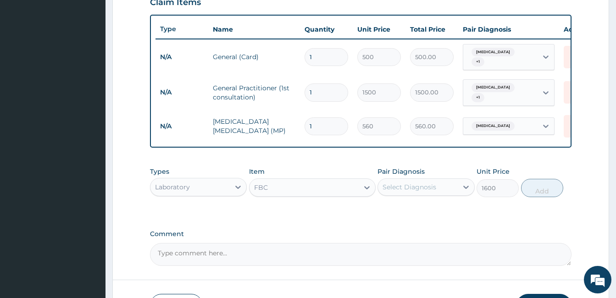
click at [418, 190] on div "Select Diagnosis" at bounding box center [409, 187] width 54 height 9
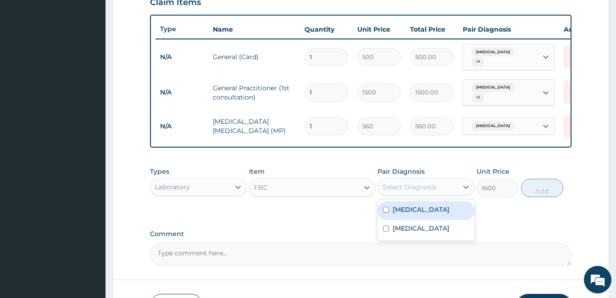
click at [416, 202] on div "Malaria" at bounding box center [425, 210] width 97 height 19
checkbox input "true"
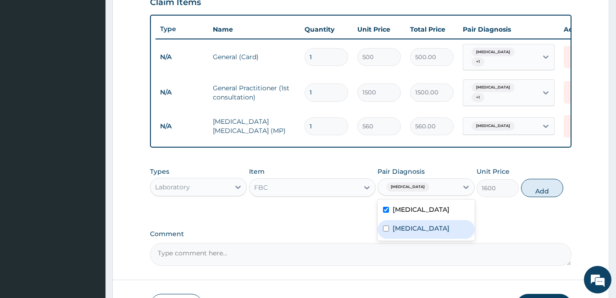
click at [422, 224] on label "Typhoid fever" at bounding box center [421, 228] width 57 height 9
checkbox input "true"
click at [555, 186] on button "Add" at bounding box center [542, 188] width 42 height 18
type input "0"
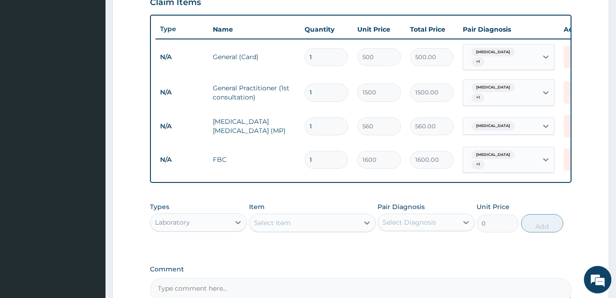
click at [205, 217] on div "Laboratory" at bounding box center [189, 222] width 79 height 15
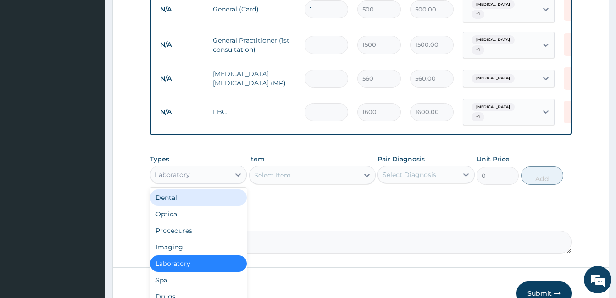
scroll to position [421, 0]
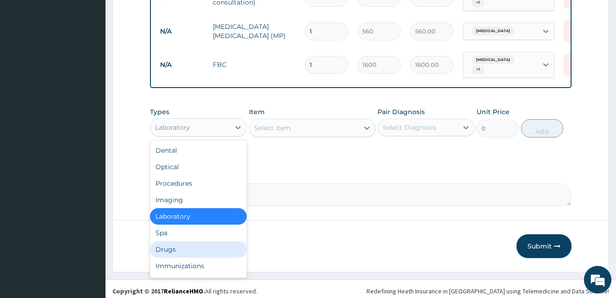
click at [168, 248] on div "Drugs" at bounding box center [198, 249] width 97 height 17
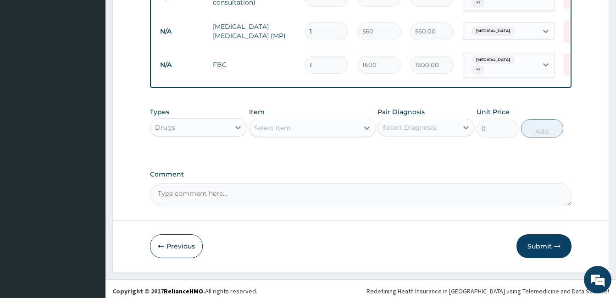
click at [294, 130] on div "Select Item" at bounding box center [303, 128] width 109 height 15
type input "emal"
click at [299, 147] on div "EMAL INJECTION" at bounding box center [312, 151] width 127 height 17
type input "708.75"
click at [443, 124] on div "Select Diagnosis" at bounding box center [417, 127] width 79 height 15
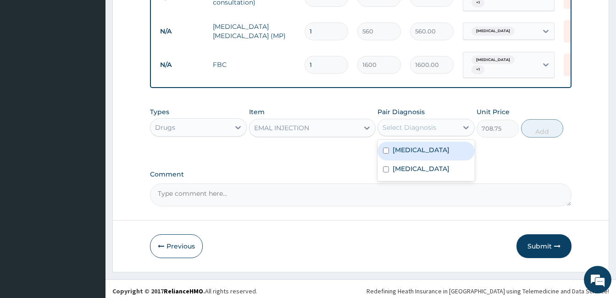
click at [420, 148] on div "Malaria" at bounding box center [425, 151] width 97 height 19
checkbox input "true"
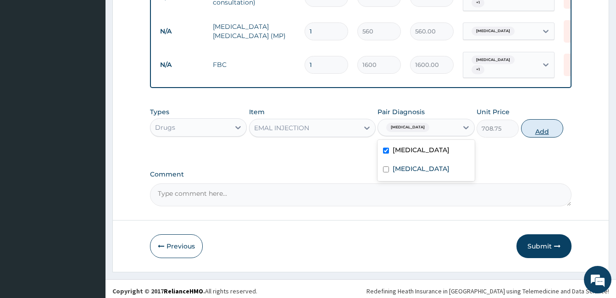
click at [551, 127] on button "Add" at bounding box center [542, 128] width 42 height 18
type input "0"
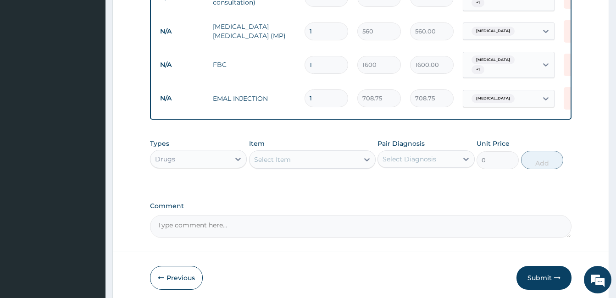
type input "0.00"
type input "3"
type input "2126.25"
type input "3"
click at [288, 155] on div "Select Item" at bounding box center [272, 159] width 37 height 9
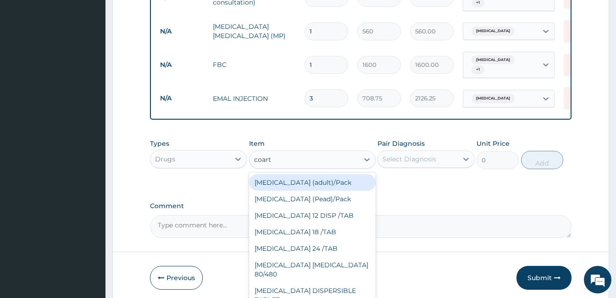
type input "coarte"
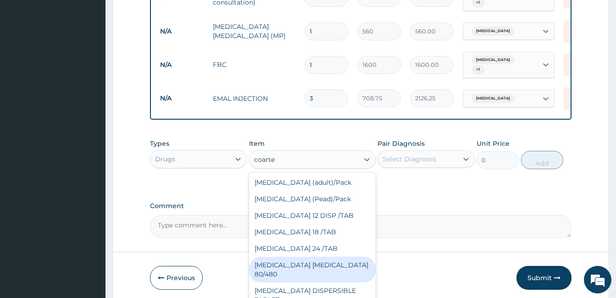
click at [321, 262] on div "COARTEM D TAB 80/480" at bounding box center [312, 270] width 127 height 26
type input "866.25"
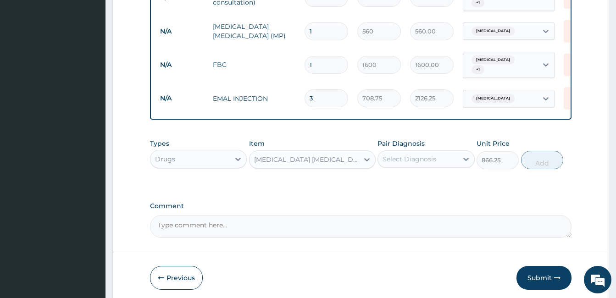
click at [422, 150] on div "Select Diagnosis" at bounding box center [425, 158] width 97 height 17
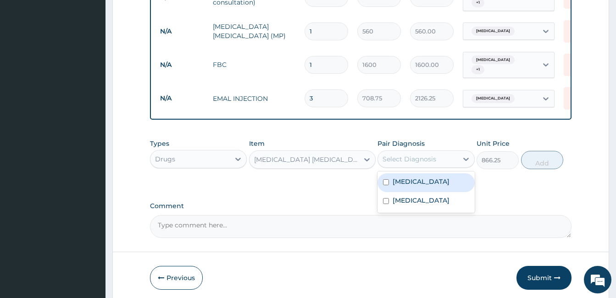
click at [424, 178] on div "Malaria" at bounding box center [425, 182] width 97 height 19
checkbox input "true"
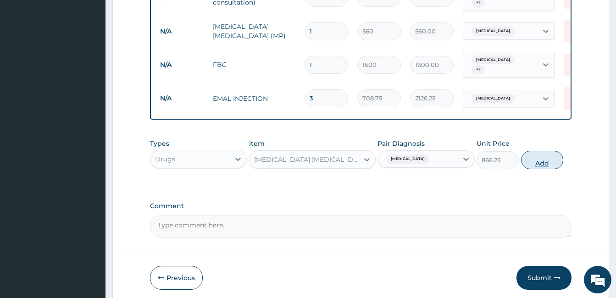
click at [540, 160] on button "Add" at bounding box center [542, 160] width 42 height 18
type input "0"
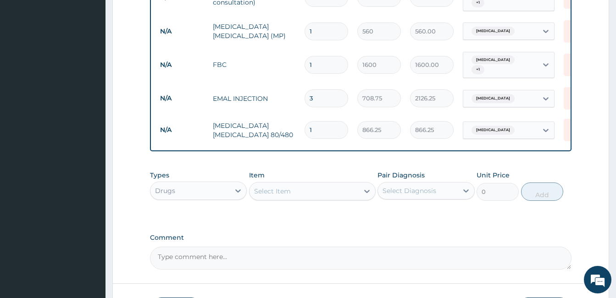
type input "0.00"
type input "6"
type input "5197.50"
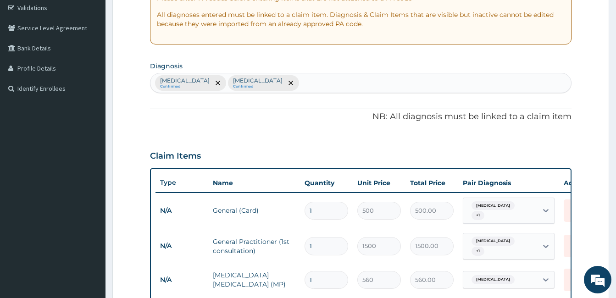
scroll to position [146, 0]
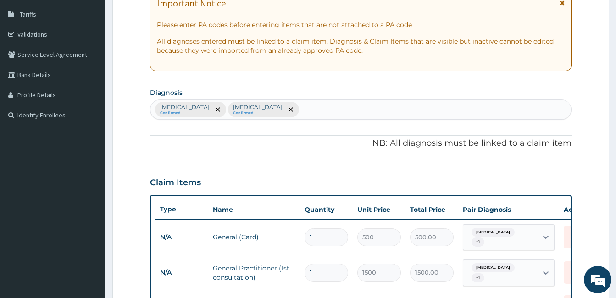
type input "6"
click at [289, 110] on div "Malaria Confirmed Typhoid fever Confirmed" at bounding box center [360, 109] width 421 height 19
type input "upper respirat"
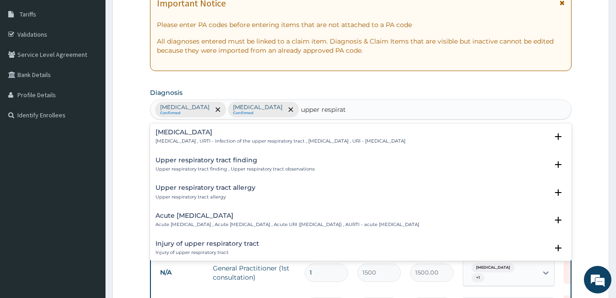
click at [228, 130] on h4 "Upper respiratory infection" at bounding box center [280, 132] width 250 height 7
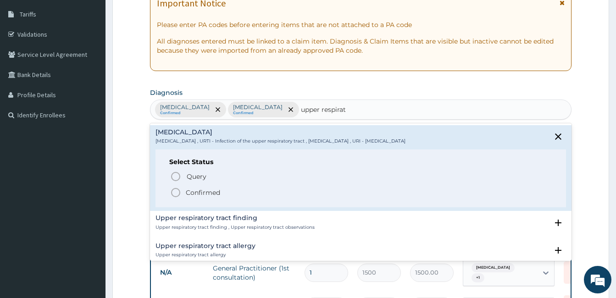
drag, startPoint x: 174, startPoint y: 190, endPoint x: 245, endPoint y: 166, distance: 74.7
click at [174, 191] on icon "status option filled" at bounding box center [175, 192] width 11 height 11
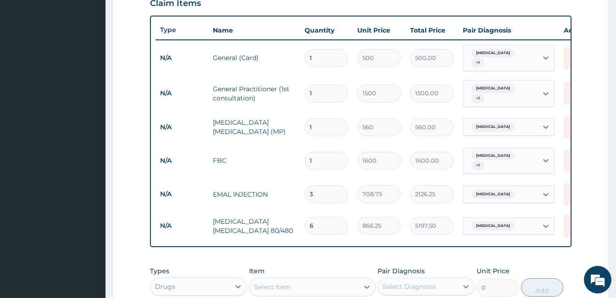
scroll to position [330, 0]
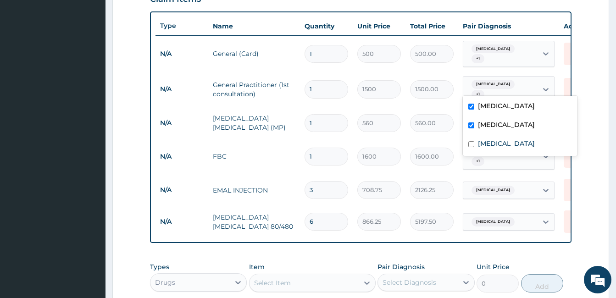
click at [509, 82] on div "Malaria + 1" at bounding box center [499, 89] width 62 height 22
click at [472, 144] on input "checkbox" at bounding box center [471, 144] width 6 height 6
checkbox input "true"
click at [510, 52] on div "Malaria + 1" at bounding box center [499, 54] width 62 height 22
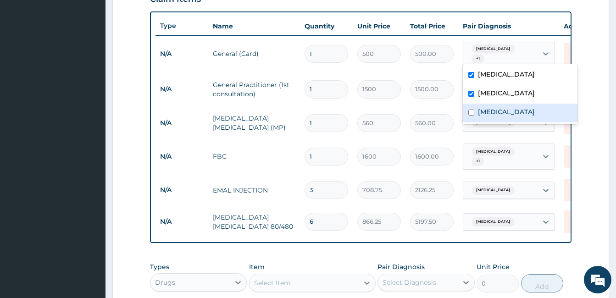
click at [472, 114] on input "checkbox" at bounding box center [471, 113] width 6 height 6
checkbox input "true"
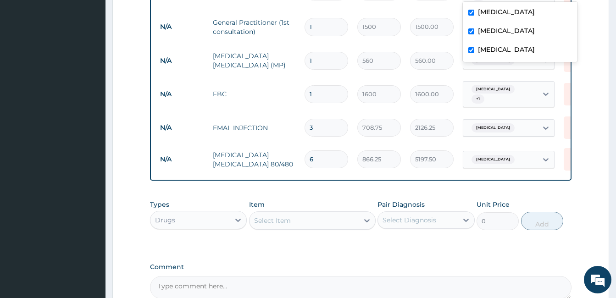
scroll to position [421, 0]
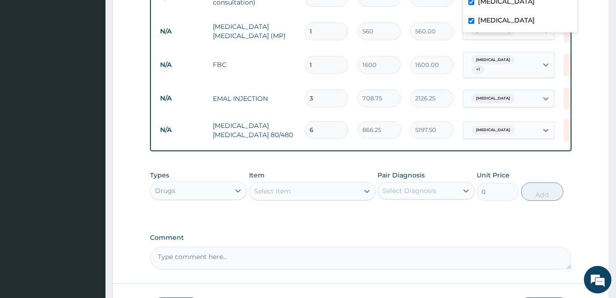
click at [321, 184] on div "Select Item" at bounding box center [303, 191] width 109 height 15
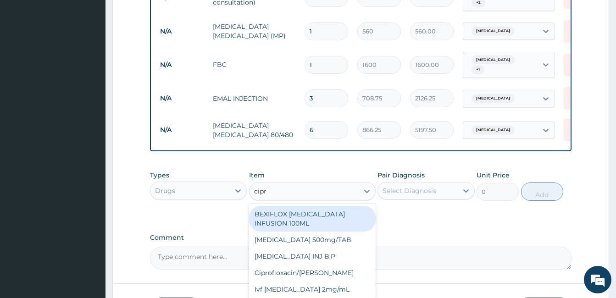
type input "cipro"
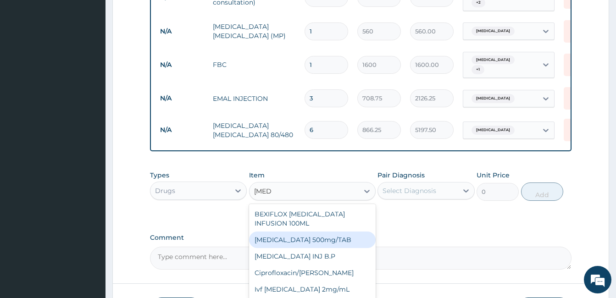
click at [279, 232] on div "Ciprofloxacin 500mg/TAB" at bounding box center [312, 240] width 127 height 17
type input "26.77"
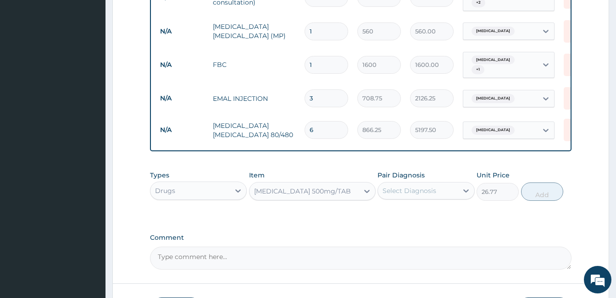
click at [400, 186] on div "Select Diagnosis" at bounding box center [409, 190] width 54 height 9
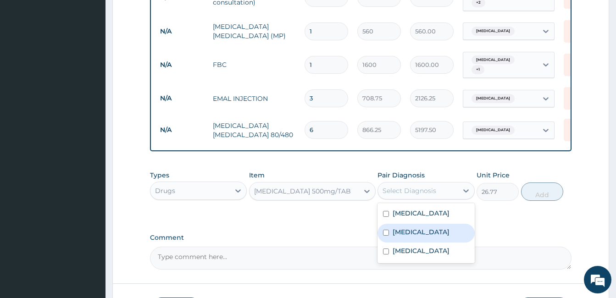
click at [434, 227] on label "Typhoid fever" at bounding box center [421, 231] width 57 height 9
checkbox input "true"
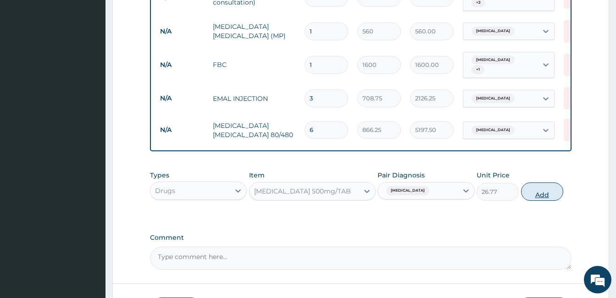
click at [543, 188] on button "Add" at bounding box center [542, 192] width 42 height 18
type input "0"
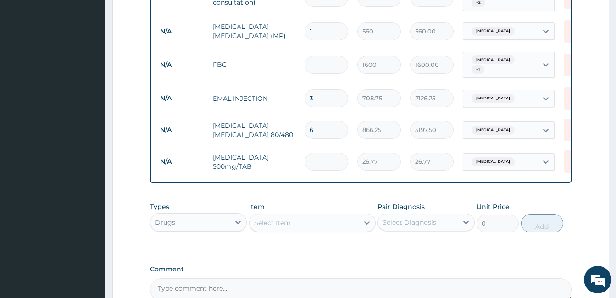
type input "10"
type input "267.70"
type input "10"
click at [313, 218] on div "Select Item" at bounding box center [303, 223] width 109 height 15
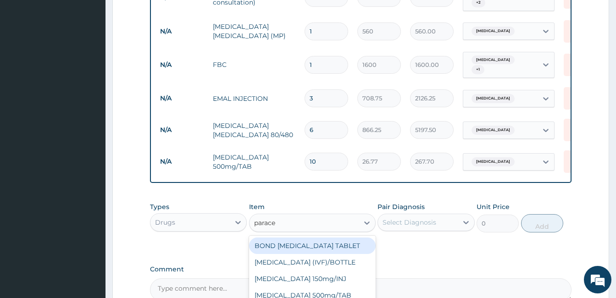
type input "paracet"
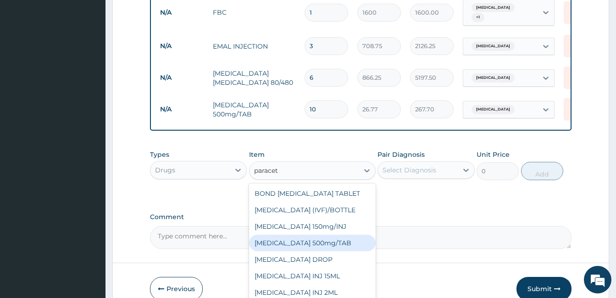
scroll to position [513, 0]
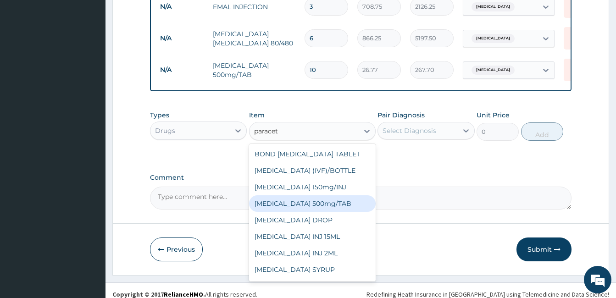
click at [316, 196] on div "PARACETAMOL 500mg/TAB" at bounding box center [312, 203] width 127 height 17
type input "5.25"
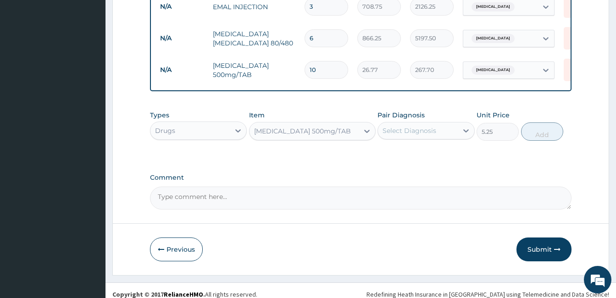
click at [418, 128] on div "Select Diagnosis" at bounding box center [409, 130] width 54 height 9
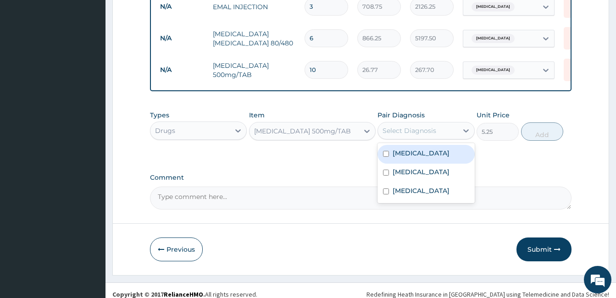
click at [416, 145] on div "Malaria" at bounding box center [425, 154] width 97 height 19
checkbox input "true"
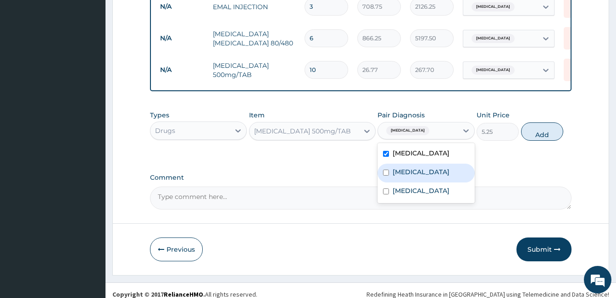
click at [419, 167] on label "Typhoid fever" at bounding box center [421, 171] width 57 height 9
checkbox input "true"
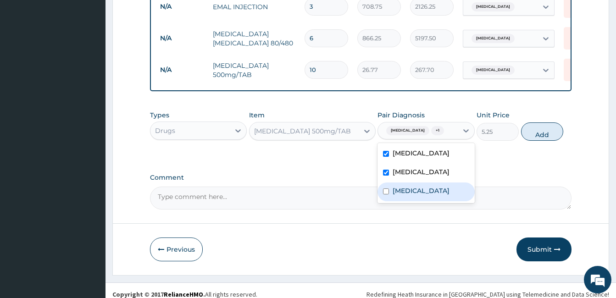
click at [422, 186] on label "Upper respiratory infection" at bounding box center [421, 190] width 57 height 9
checkbox input "true"
click at [536, 130] on button "Add" at bounding box center [542, 131] width 42 height 18
type input "0"
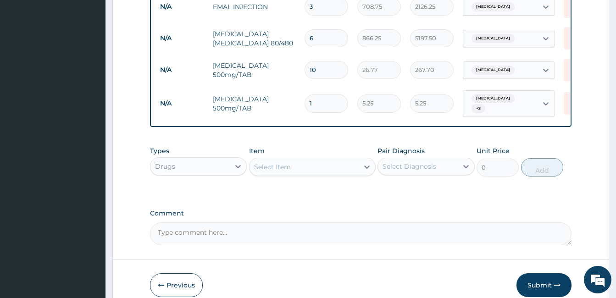
type input "0.00"
type input "2"
type input "10.50"
type input "20"
type input "105.00"
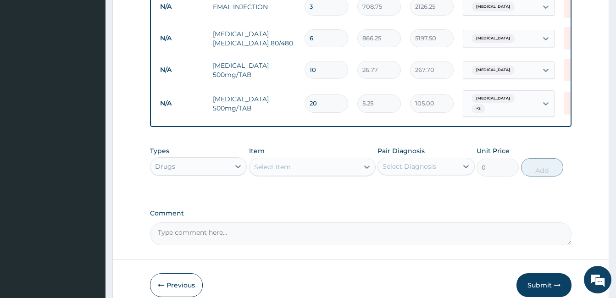
type input "20"
click at [300, 163] on div "Select Item" at bounding box center [303, 167] width 109 height 15
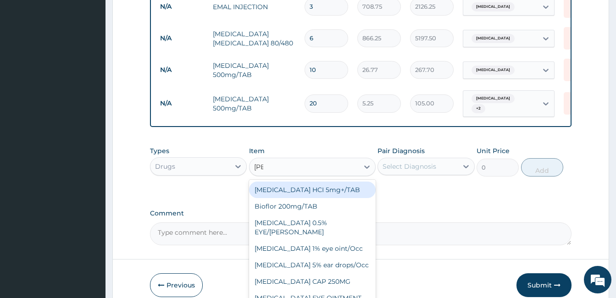
type input "lorat"
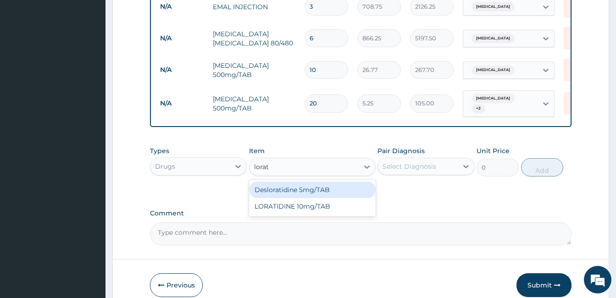
click at [318, 183] on div "Desloratidine 5mg/TAB" at bounding box center [312, 190] width 127 height 17
type input "23.62"
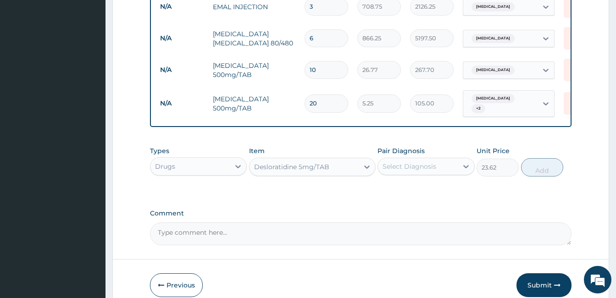
click at [419, 162] on div "Select Diagnosis" at bounding box center [409, 166] width 54 height 9
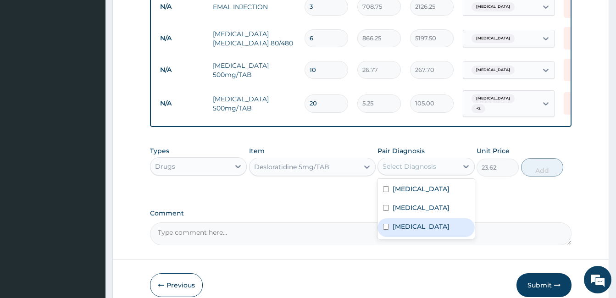
click at [412, 222] on label "Upper respiratory infection" at bounding box center [421, 226] width 57 height 9
checkbox input "true"
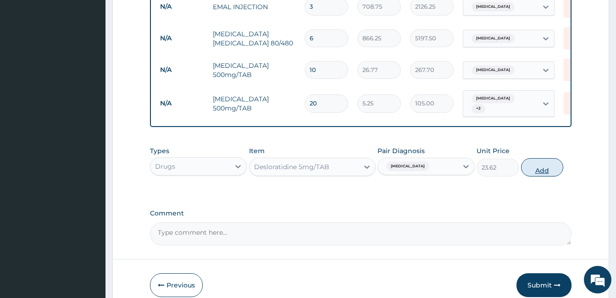
click at [544, 160] on button "Add" at bounding box center [542, 167] width 42 height 18
type input "0"
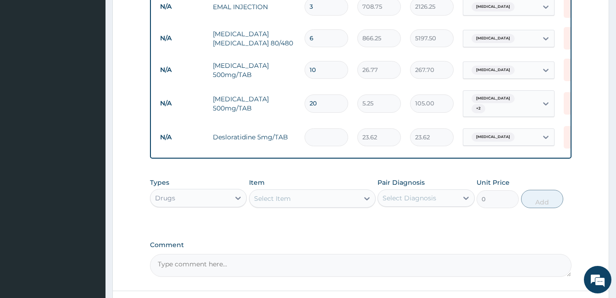
type input "0.00"
type input "5"
type input "118.10"
type input "5"
click at [279, 194] on div "Select Item" at bounding box center [272, 198] width 37 height 9
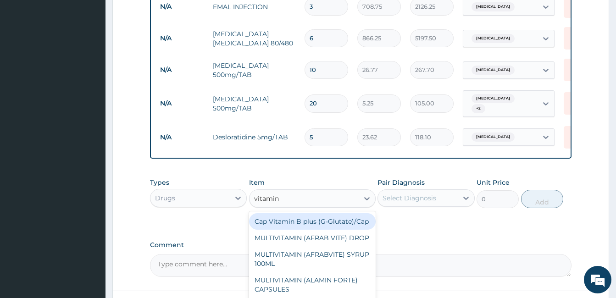
type input "vitamin c"
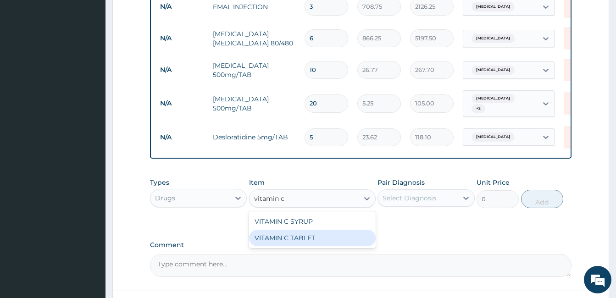
click at [294, 230] on div "VITAMIN C TABLET" at bounding box center [312, 238] width 127 height 17
type input "2.62"
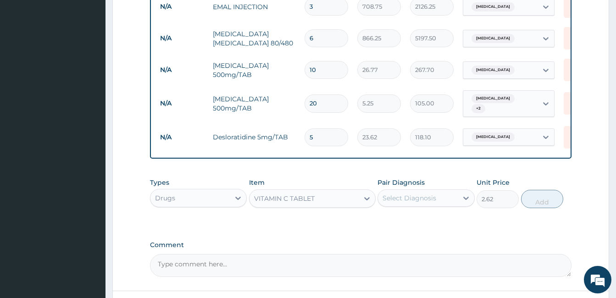
click at [420, 194] on div "Select Diagnosis" at bounding box center [409, 198] width 54 height 9
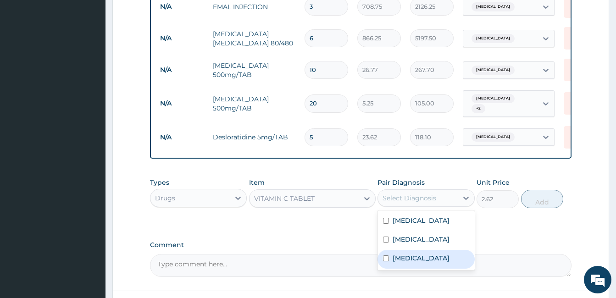
click at [413, 254] on label "Upper respiratory infection" at bounding box center [421, 258] width 57 height 9
checkbox input "true"
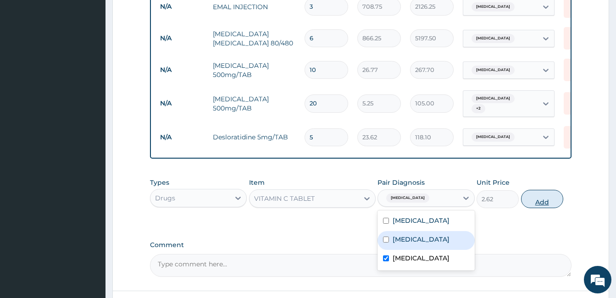
click at [538, 194] on button "Add" at bounding box center [542, 199] width 42 height 18
type input "0"
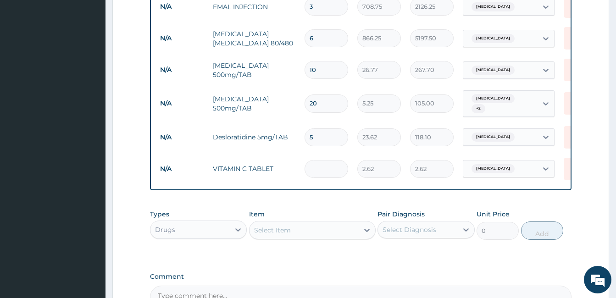
type input "0.00"
type input "3"
type input "7.86"
type input "30"
type input "78.60"
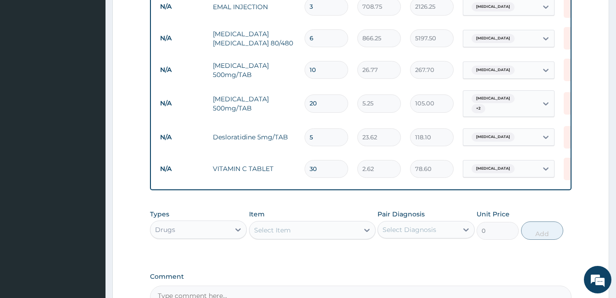
type input "30"
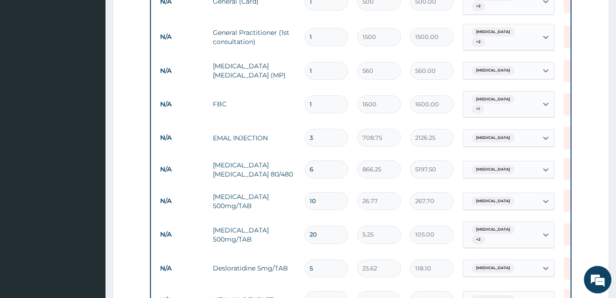
scroll to position [611, 0]
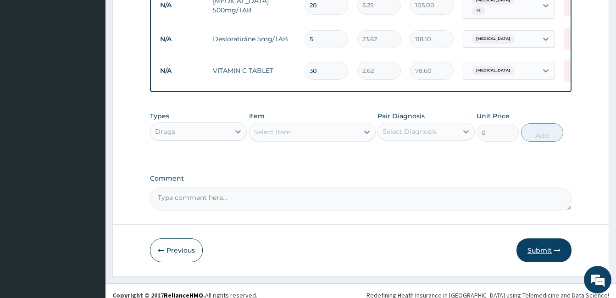
click at [546, 244] on button "Submit" at bounding box center [543, 250] width 55 height 24
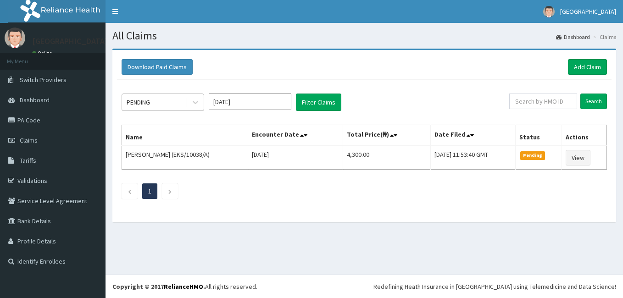
click at [157, 103] on div "PENDING" at bounding box center [154, 102] width 64 height 15
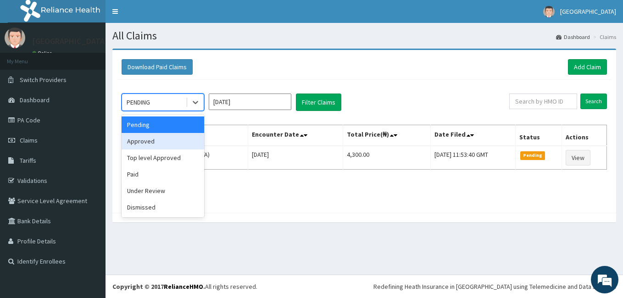
click at [139, 145] on div "Approved" at bounding box center [163, 141] width 83 height 17
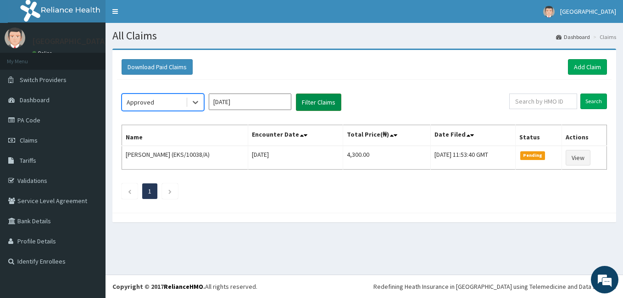
click at [315, 105] on button "Filter Claims" at bounding box center [318, 102] width 45 height 17
